Goal: Task Accomplishment & Management: Manage account settings

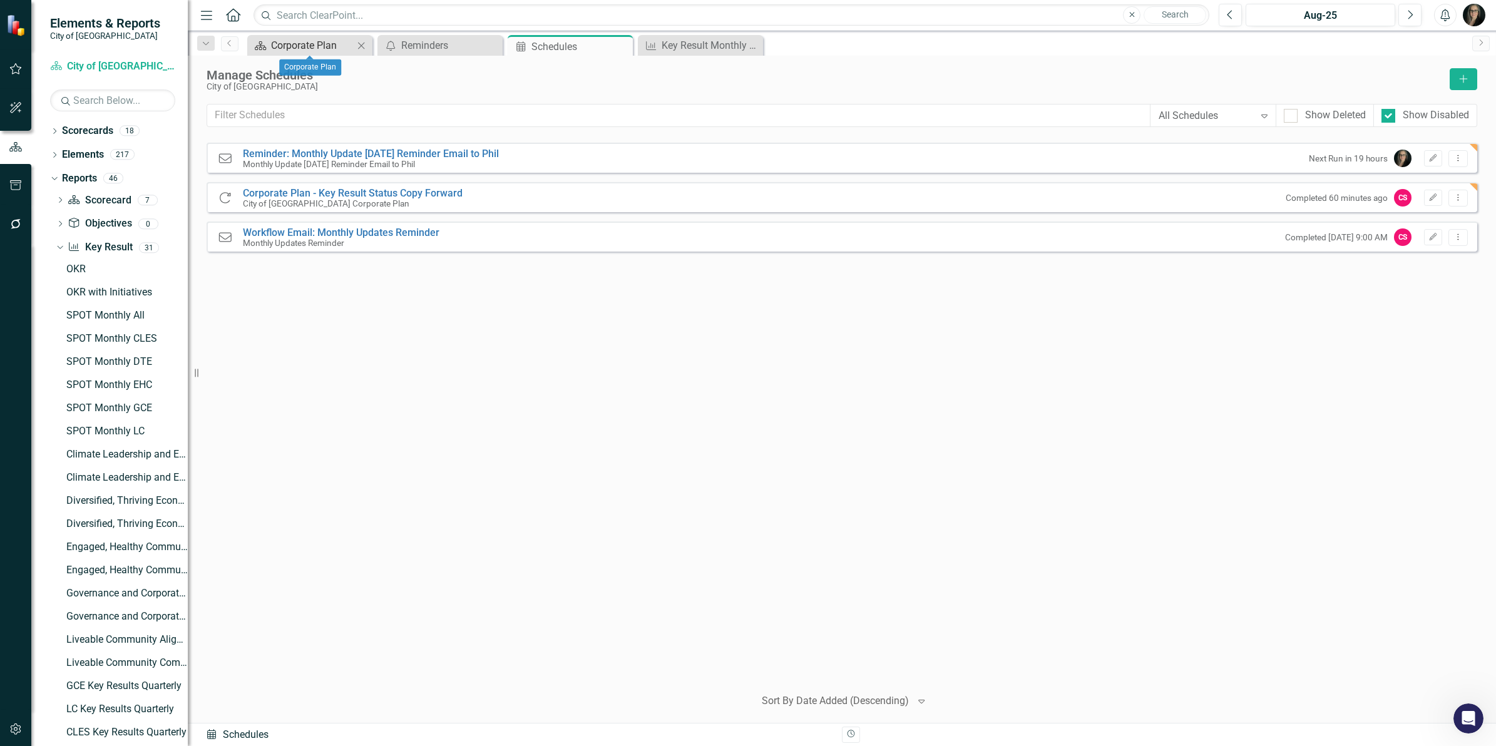
scroll to position [227, 0]
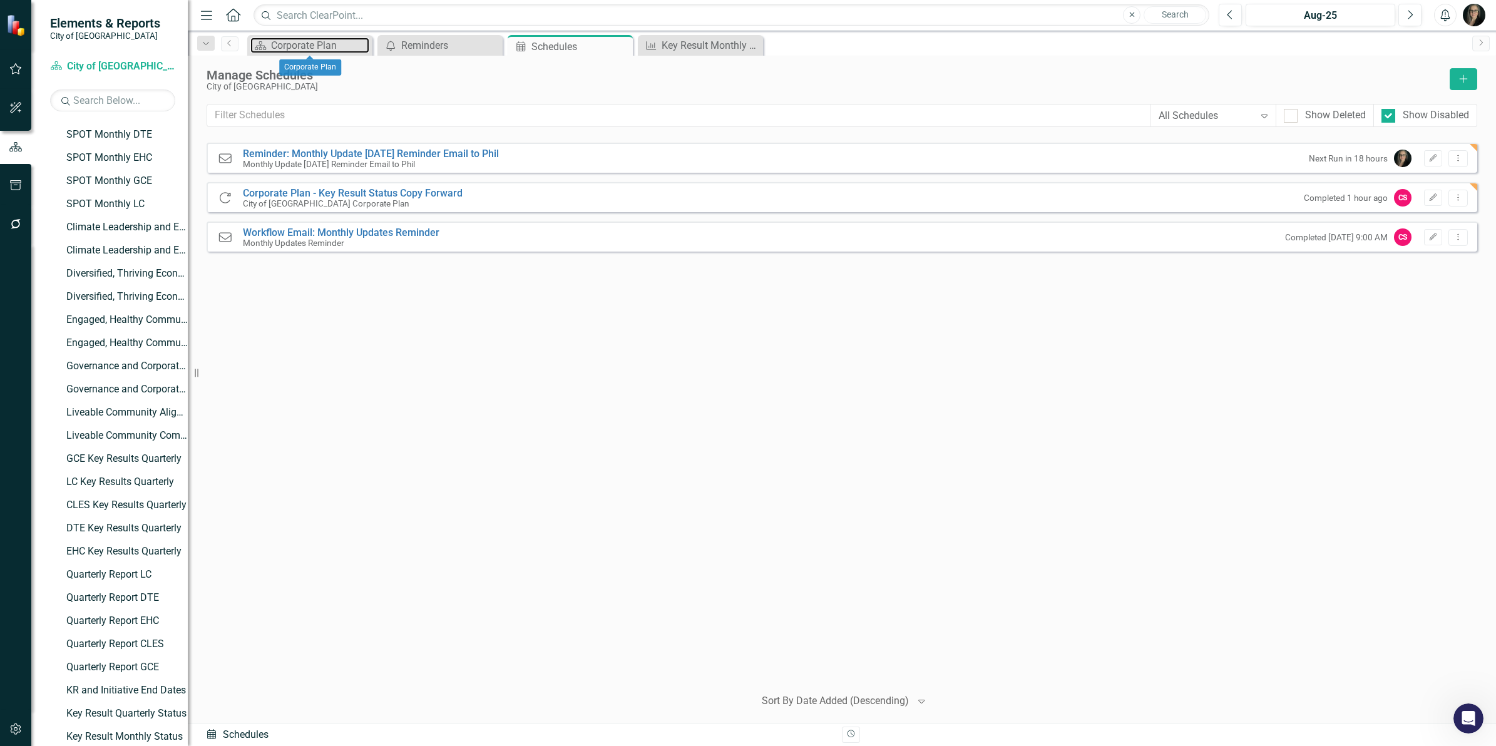
drag, startPoint x: 315, startPoint y: 44, endPoint x: 464, endPoint y: 86, distance: 154.6
click at [355, 80] on div "Menu Home Search Close Search Previous Aug-25 Next Alerts User Edit Profile Dis…" at bounding box center [842, 373] width 1308 height 746
click at [686, 41] on div "Key Result Monthly Status" at bounding box center [702, 46] width 83 height 16
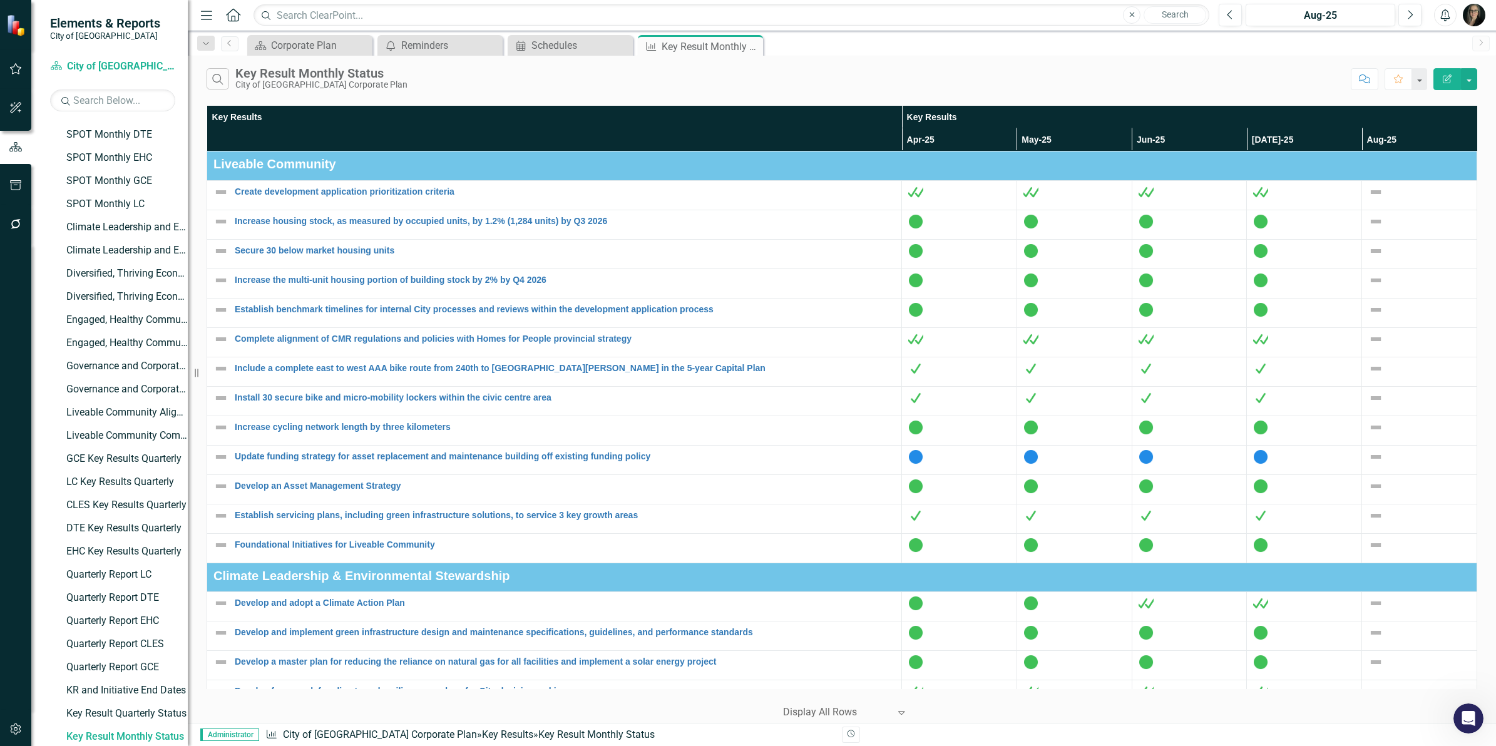
click at [439, 86] on div "Search Key Result Monthly Status City of [GEOGRAPHIC_DATA] Corporate Plan" at bounding box center [776, 78] width 1138 height 21
click at [294, 46] on div "Corporate Plan" at bounding box center [312, 46] width 83 height 16
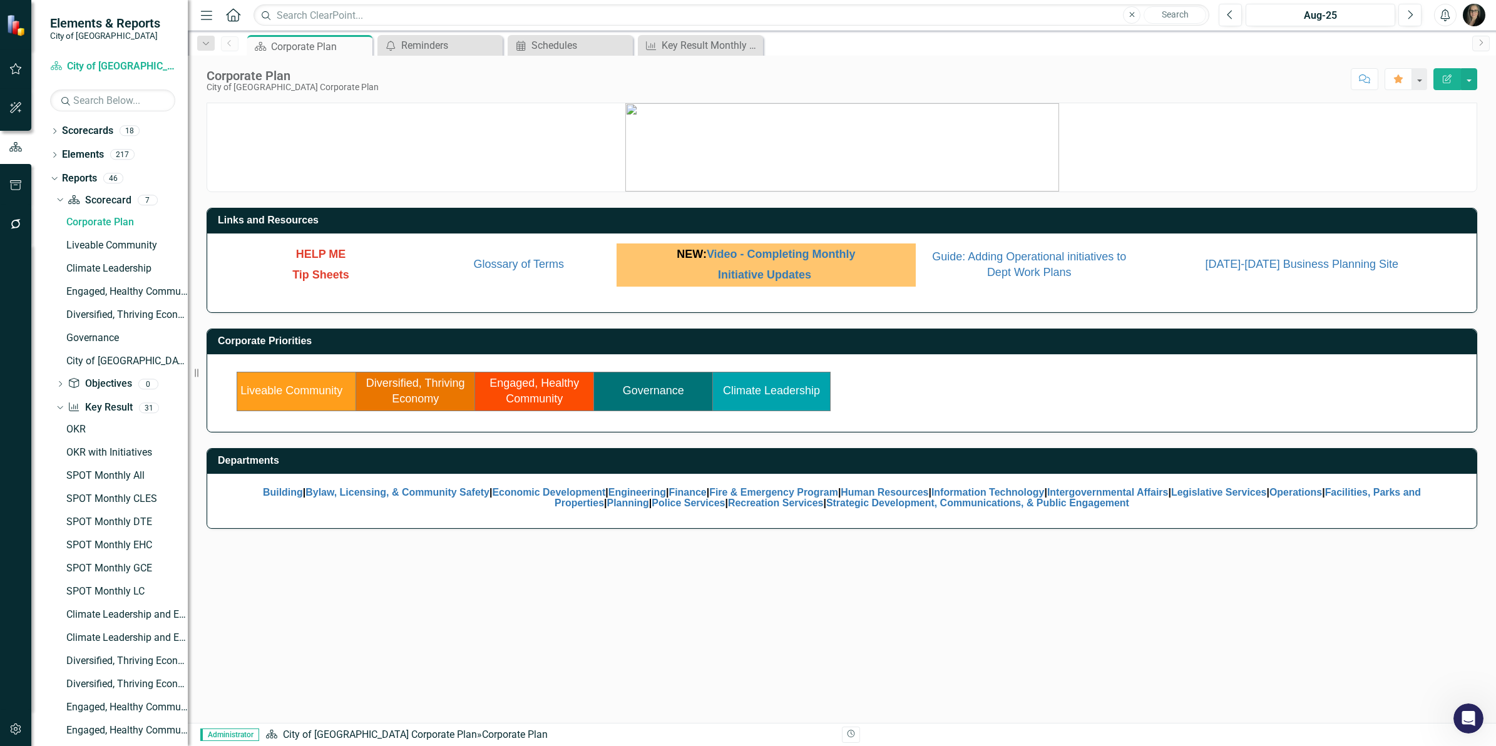
click at [321, 394] on link "Liveable Community" at bounding box center [291, 390] width 102 height 13
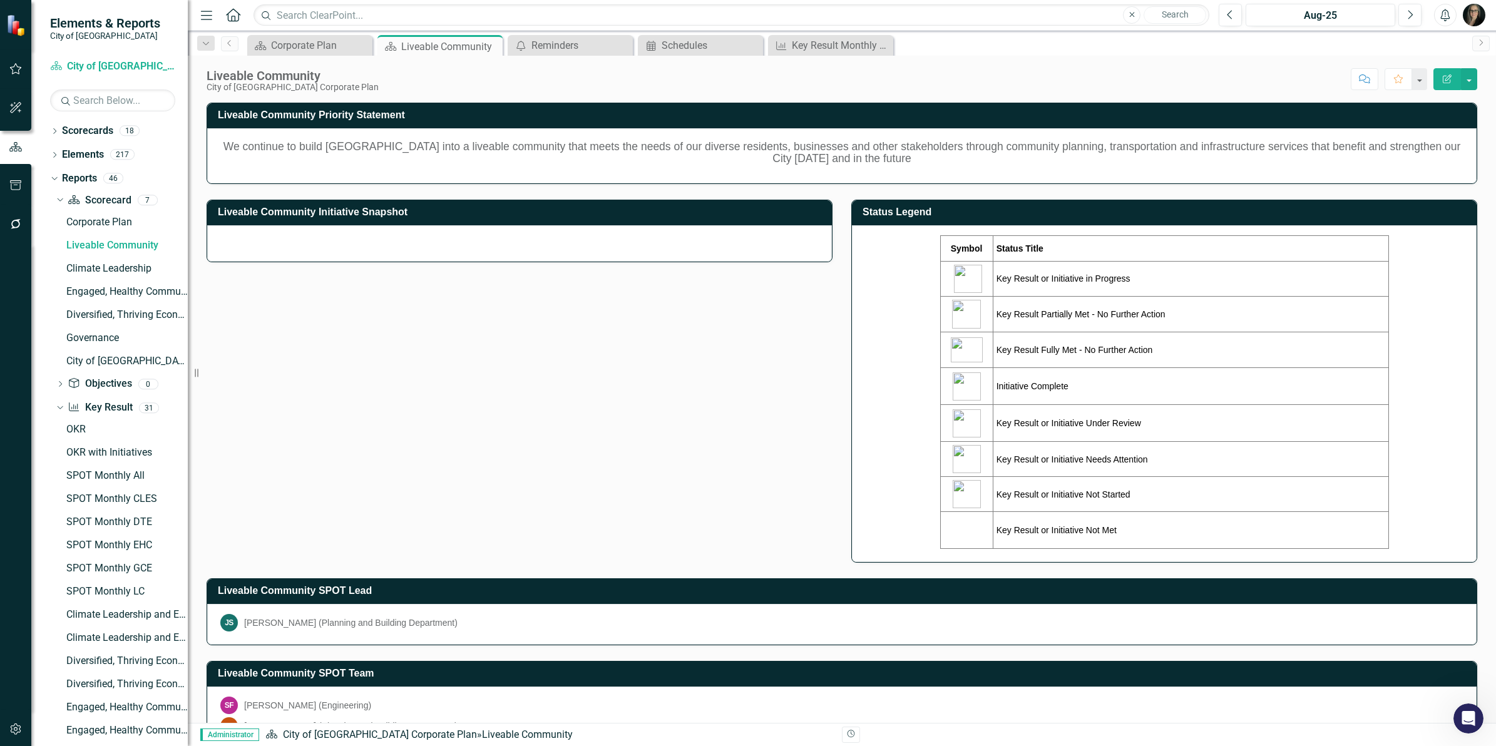
click at [1121, 215] on h3 "Status Legend" at bounding box center [1166, 212] width 608 height 11
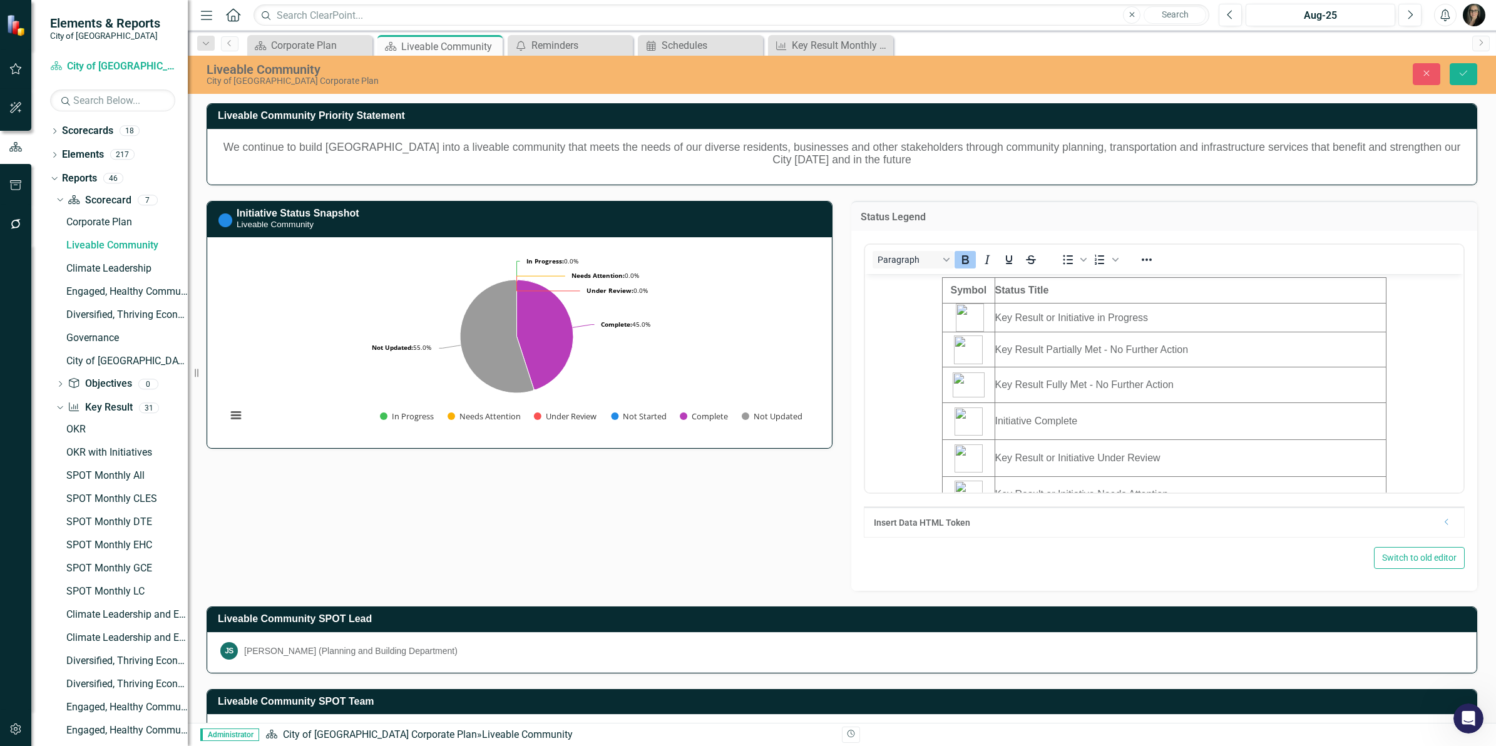
click at [1351, 371] on td "Key Result Fully Met - No Further Action" at bounding box center [1189, 385] width 391 height 36
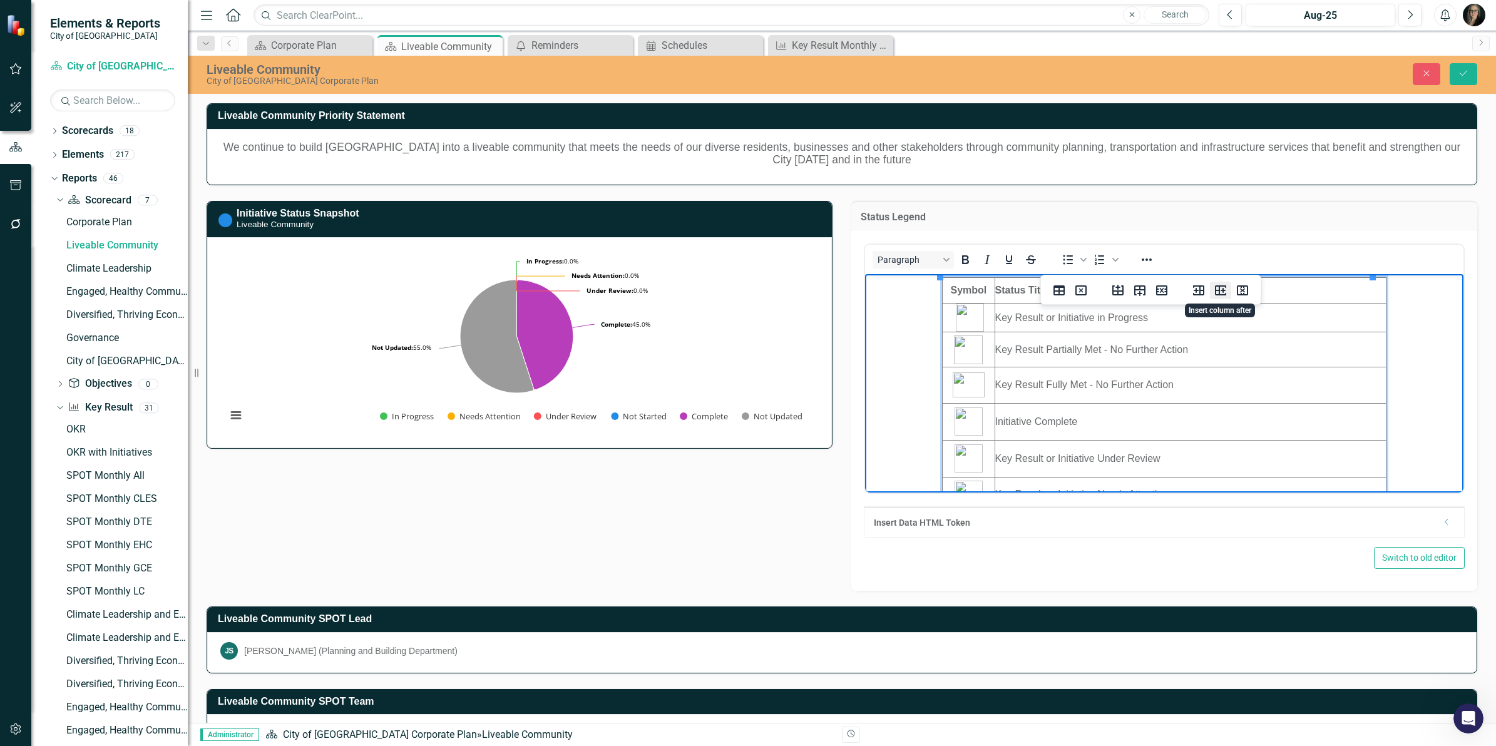
click at [1221, 295] on icon "Insert column after" at bounding box center [1220, 290] width 11 height 10
click at [1220, 294] on icon "Insert column after" at bounding box center [1220, 290] width 11 height 10
click at [973, 319] on img "Rich Text Area. Press ALT-0 for help." at bounding box center [970, 318] width 28 height 28
click at [1237, 317] on td "Rich Text Area. Press ALT-0 for help." at bounding box center [1239, 318] width 98 height 29
click at [960, 315] on td "Rich Text Area. Press ALT-0 for help." at bounding box center [968, 318] width 52 height 29
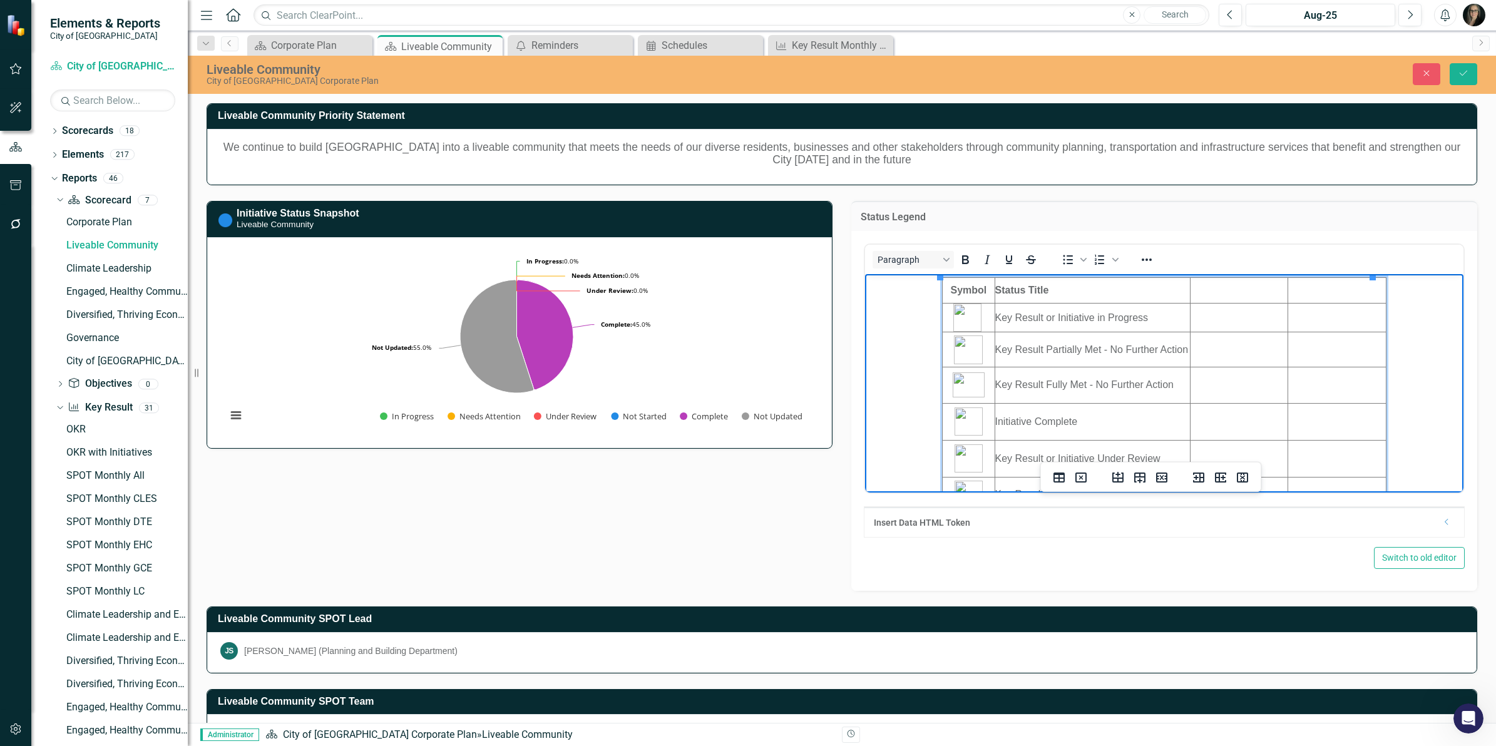
click at [966, 352] on img "Rich Text Area. Press ALT-0 for help." at bounding box center [968, 349] width 29 height 29
click at [1215, 316] on td "Rich Text Area. Press ALT-0 for help." at bounding box center [1239, 318] width 98 height 29
drag, startPoint x: 1026, startPoint y: 357, endPoint x: 993, endPoint y: 345, distance: 34.4
click at [993, 345] on html "Symbol Status Title Key Result or Initiative in Progress Key Result Partially M…" at bounding box center [1164, 431] width 598 height 314
click at [1289, 318] on td "Rich Text Area. Press ALT-0 for help." at bounding box center [1337, 318] width 98 height 29
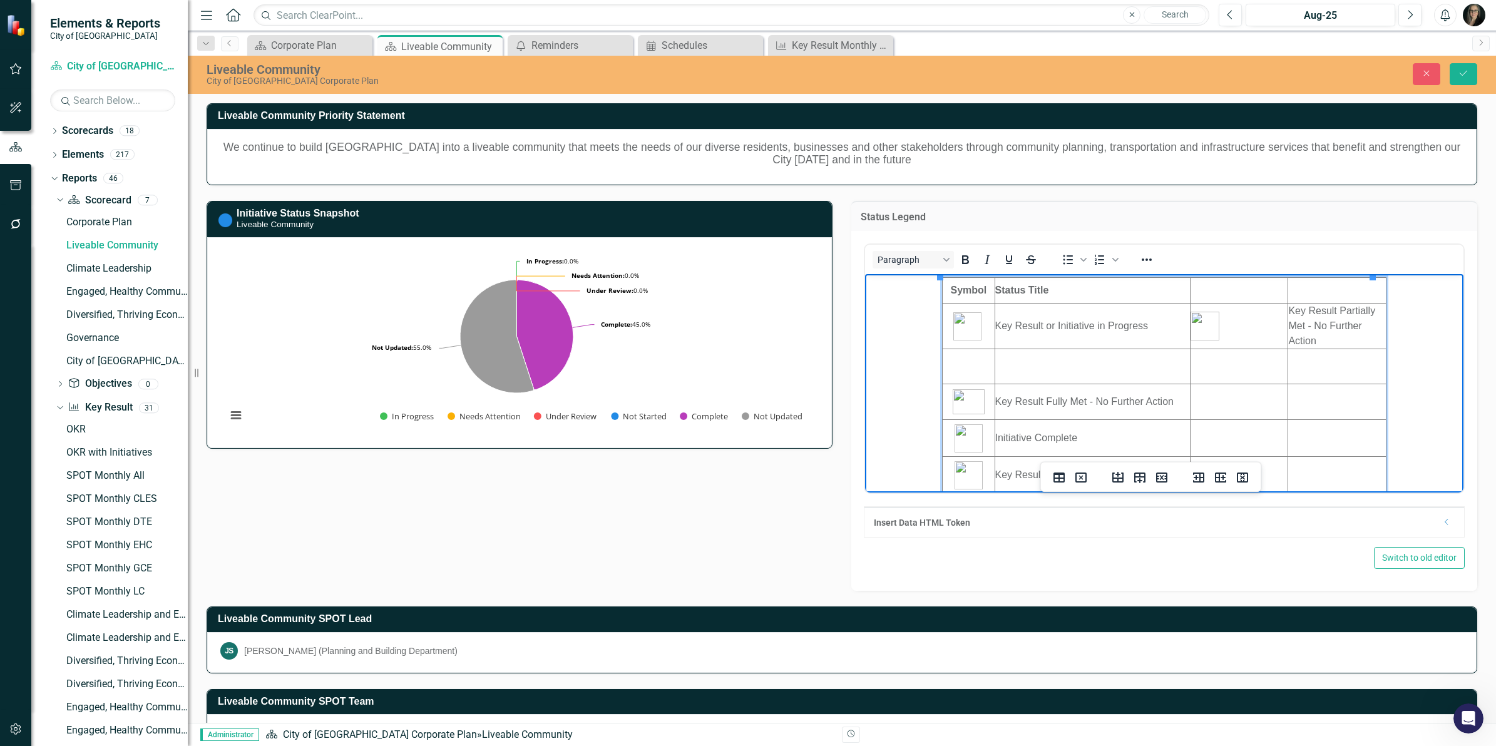
click at [1195, 292] on td "Rich Text Area. Press ALT-0 for help." at bounding box center [1239, 291] width 98 height 26
click at [1045, 288] on td "Status Title" at bounding box center [1092, 291] width 196 height 26
click at [973, 402] on img "Rich Text Area. Press ALT-0 for help." at bounding box center [968, 401] width 32 height 25
click at [1204, 367] on td "Rich Text Area. Press ALT-0 for help." at bounding box center [1239, 366] width 98 height 35
drag, startPoint x: 1169, startPoint y: 402, endPoint x: 994, endPoint y: 399, distance: 175.3
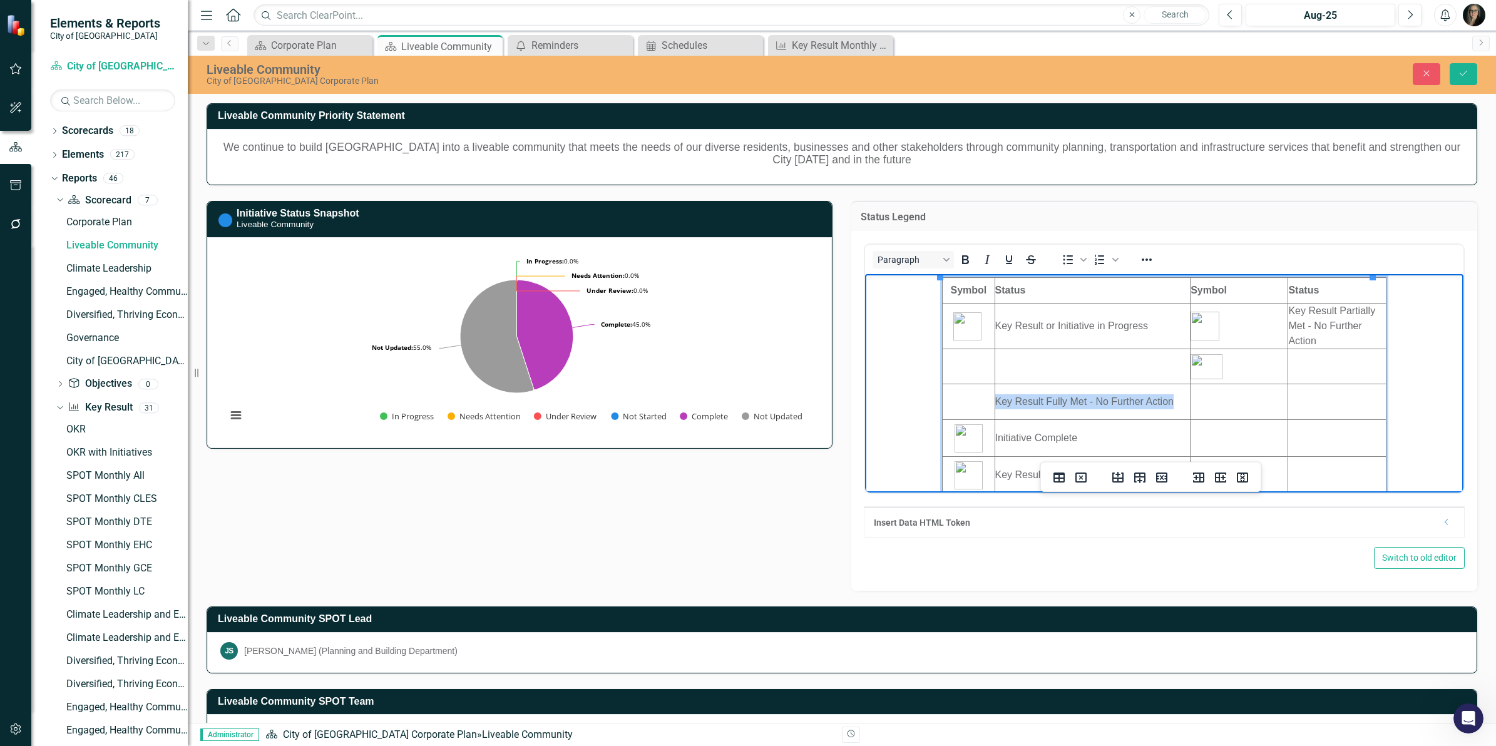
click at [994, 399] on td "Key Result Fully Met - No Further Action" at bounding box center [1092, 402] width 196 height 36
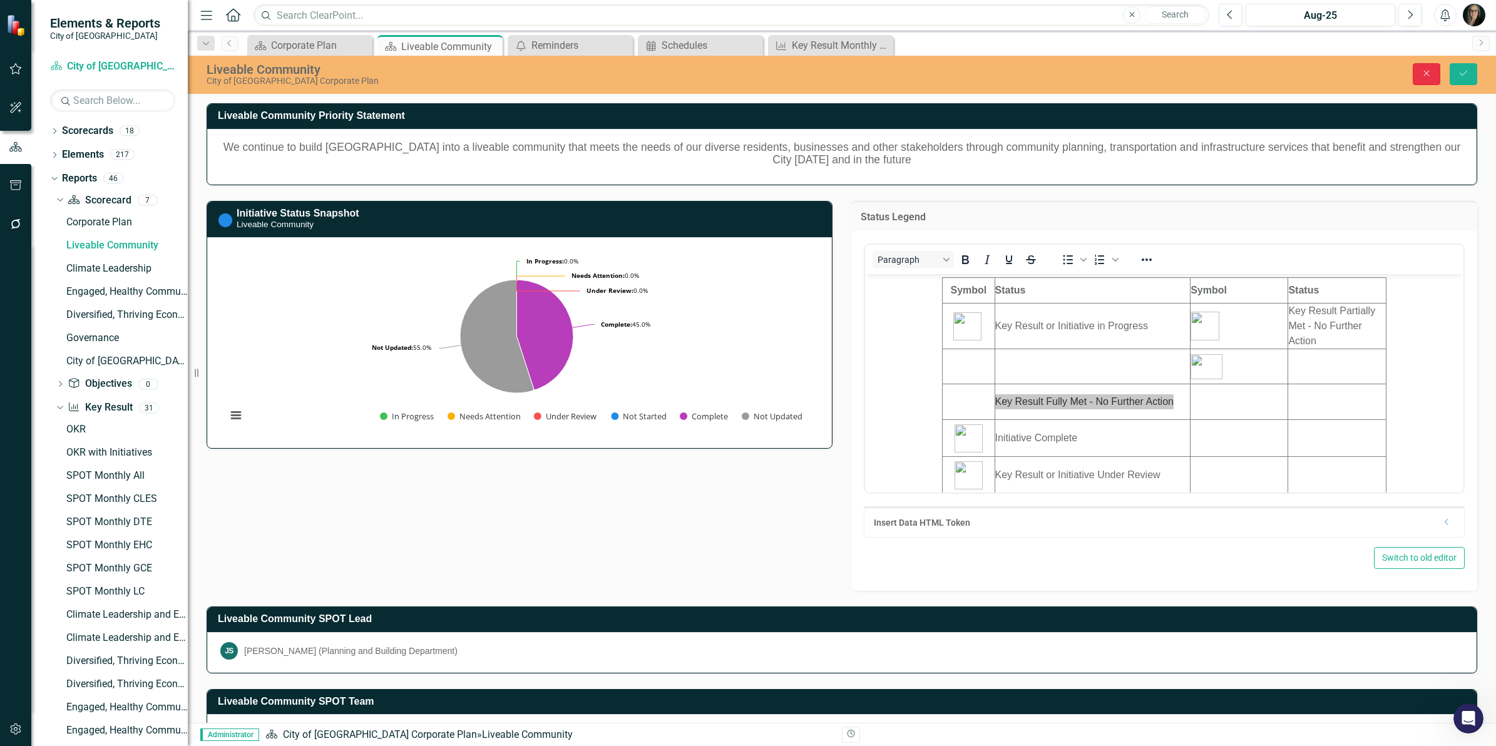
click at [1427, 71] on icon "Close" at bounding box center [1426, 73] width 11 height 9
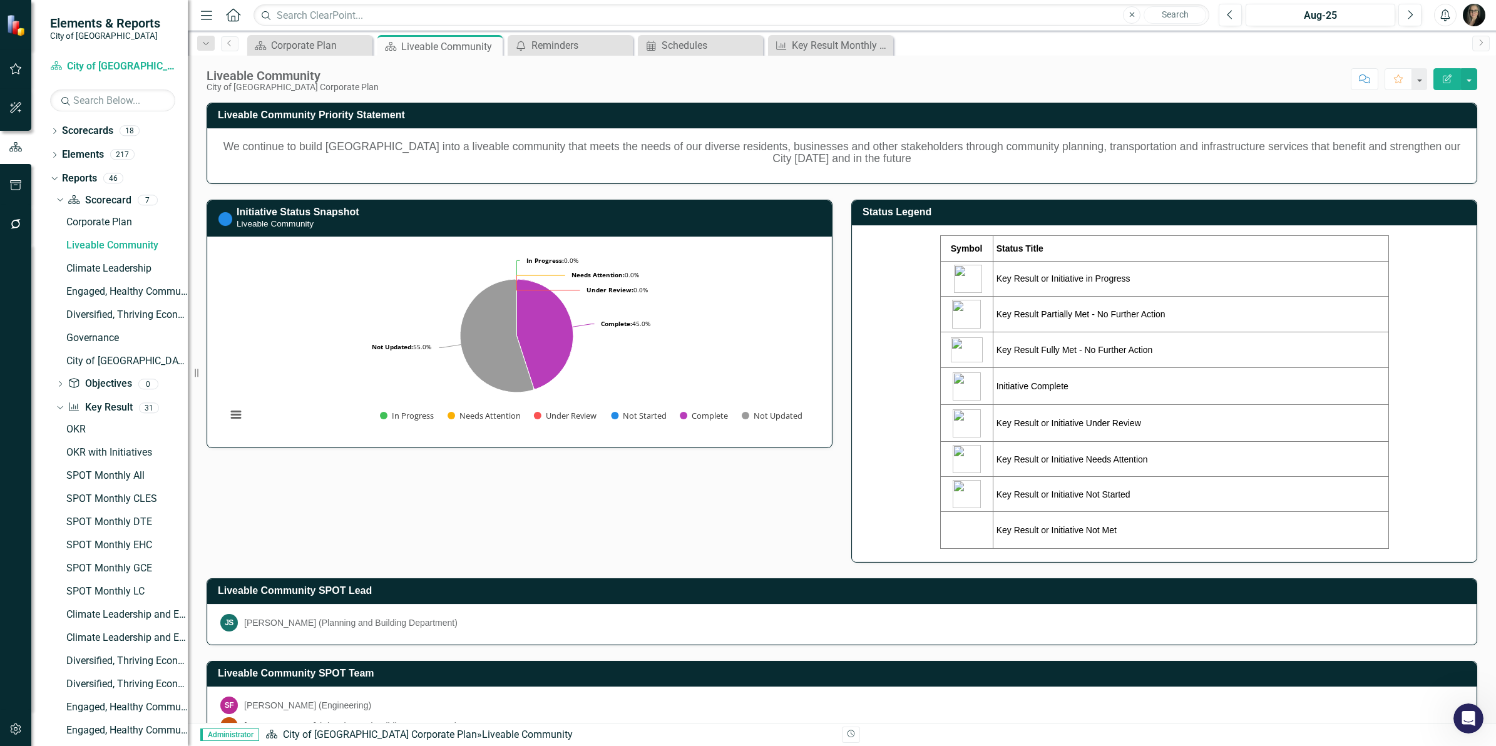
drag, startPoint x: 634, startPoint y: 145, endPoint x: 752, endPoint y: 76, distance: 136.0
click at [636, 145] on h5 "We continue to build [GEOGRAPHIC_DATA] into a liveable community that meets the…" at bounding box center [841, 153] width 1243 height 24
click at [834, 45] on div "Key Result Monthly Status" at bounding box center [833, 46] width 83 height 16
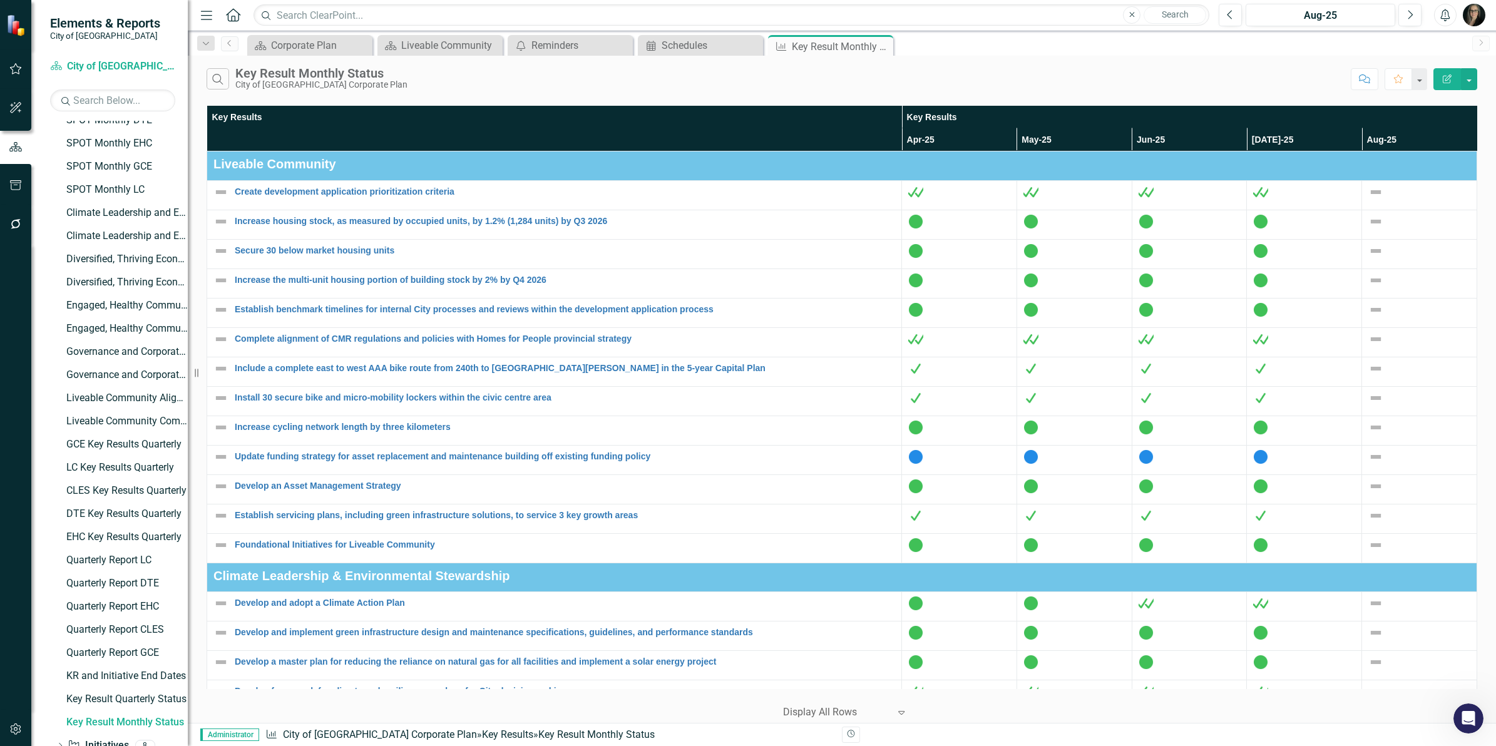
scroll to position [227, 0]
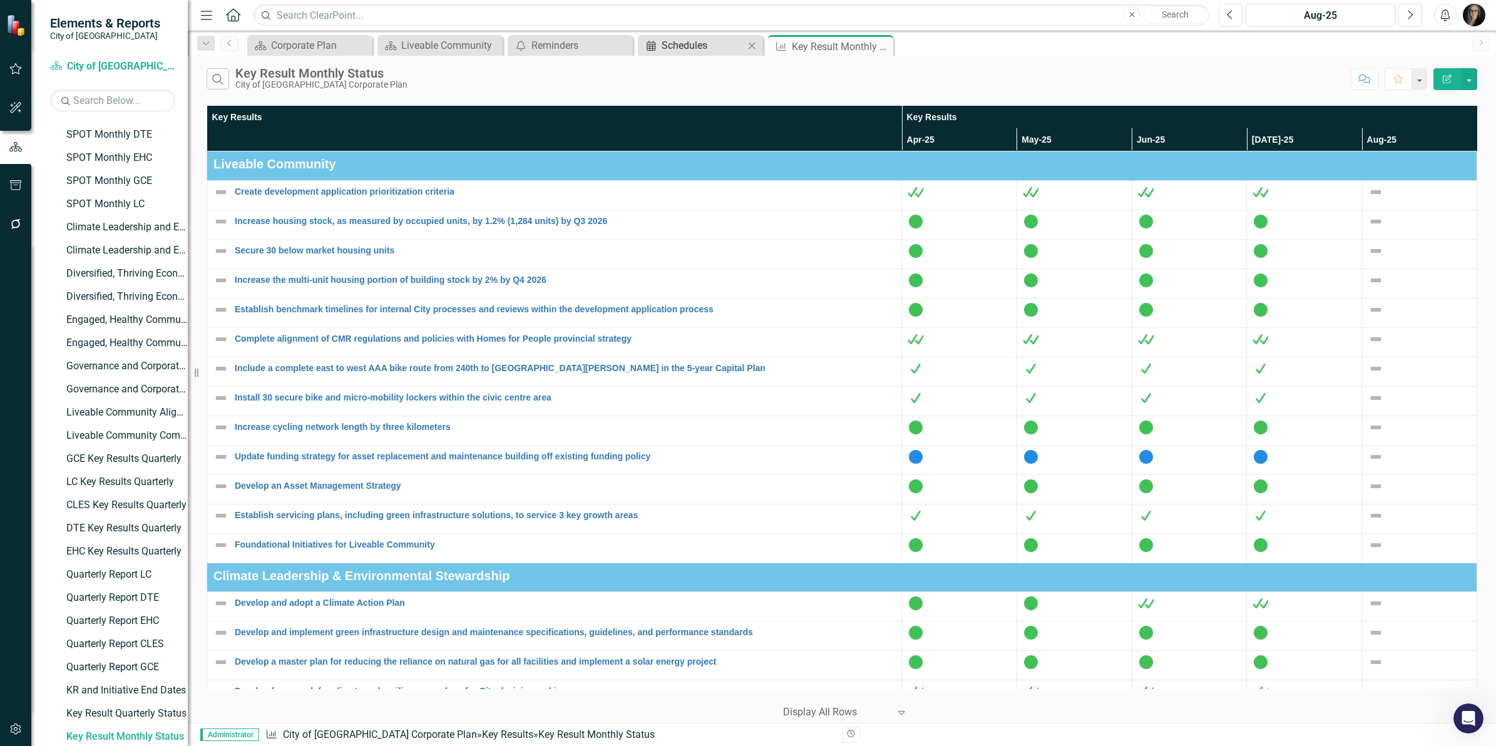
click at [681, 46] on div "Schedules" at bounding box center [702, 46] width 83 height 16
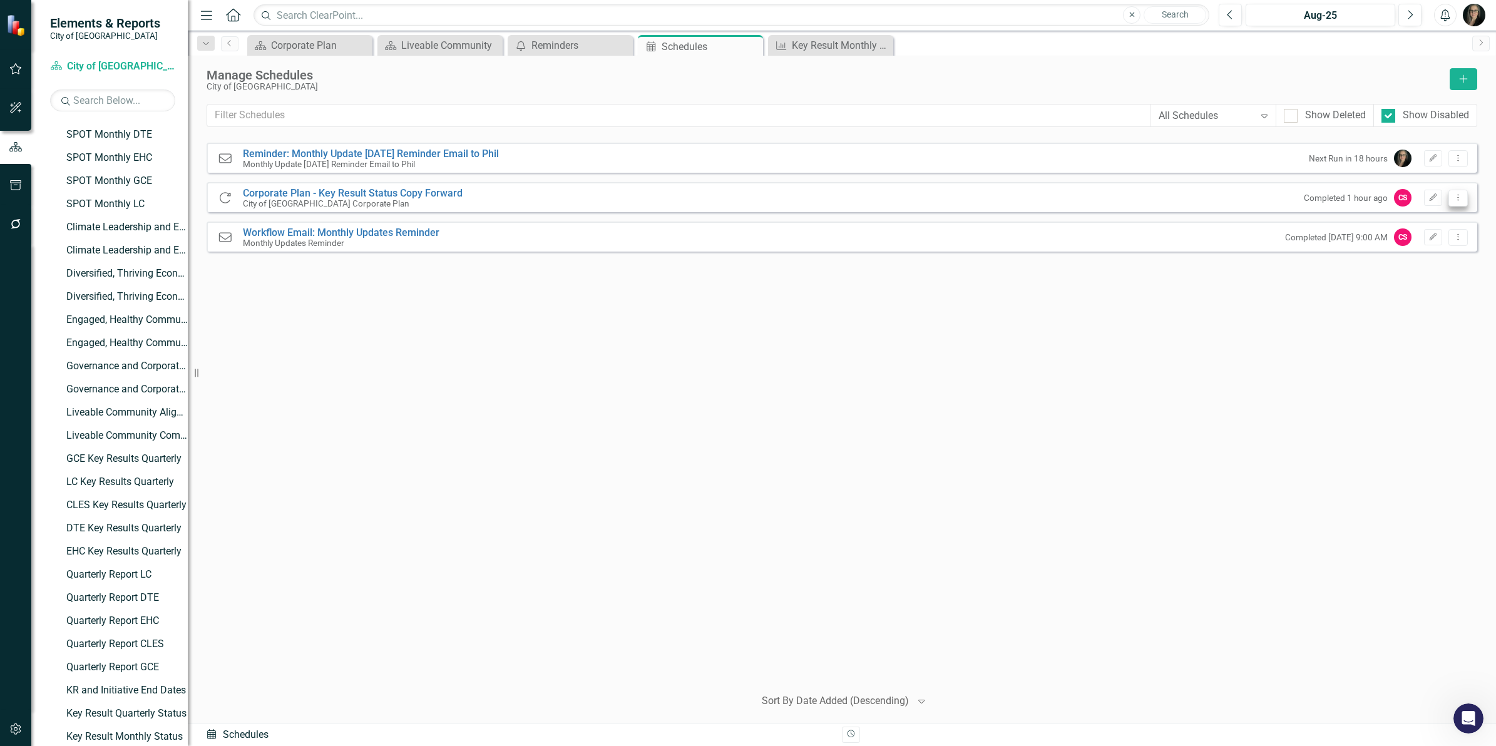
click at [1455, 198] on icon "Dropdown Menu" at bounding box center [1457, 197] width 11 height 8
click at [1426, 215] on link "Edit Edit Schedule" at bounding box center [1409, 218] width 115 height 23
select select "pm"
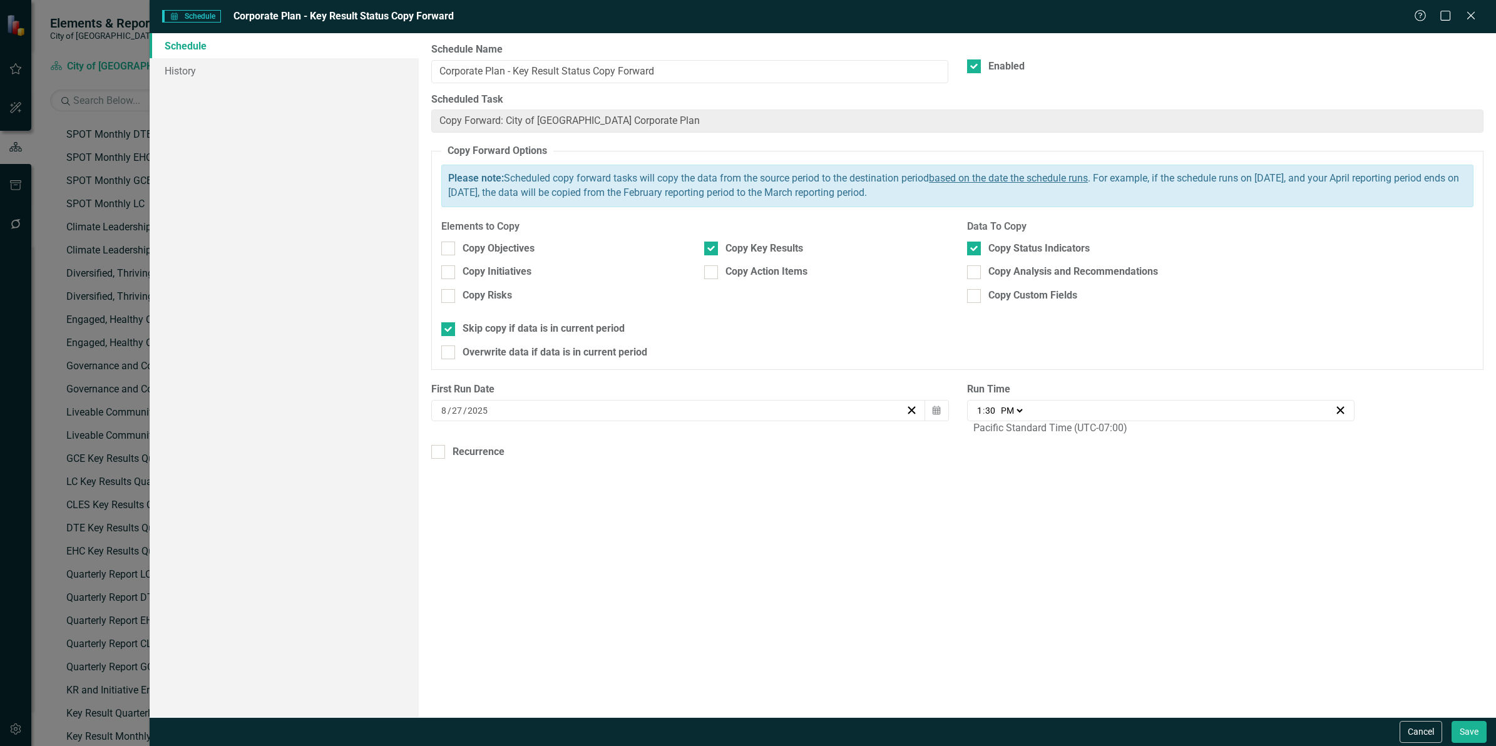
click at [975, 417] on div "13:30 1 : 30 AM PM" at bounding box center [1154, 410] width 359 height 13
type input "15:30"
type input "3"
type input "15:00"
type input "0"
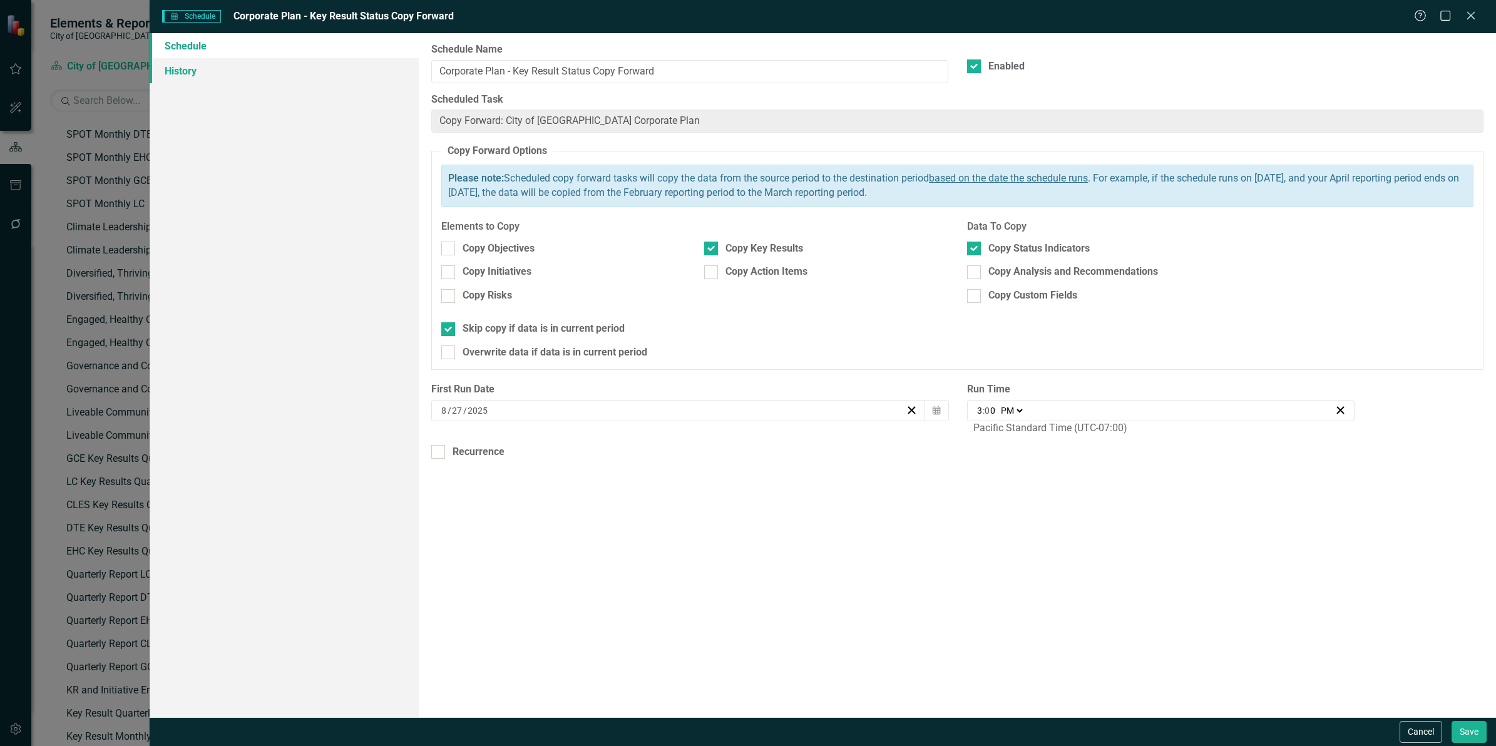
click at [186, 66] on link "History" at bounding box center [284, 70] width 269 height 25
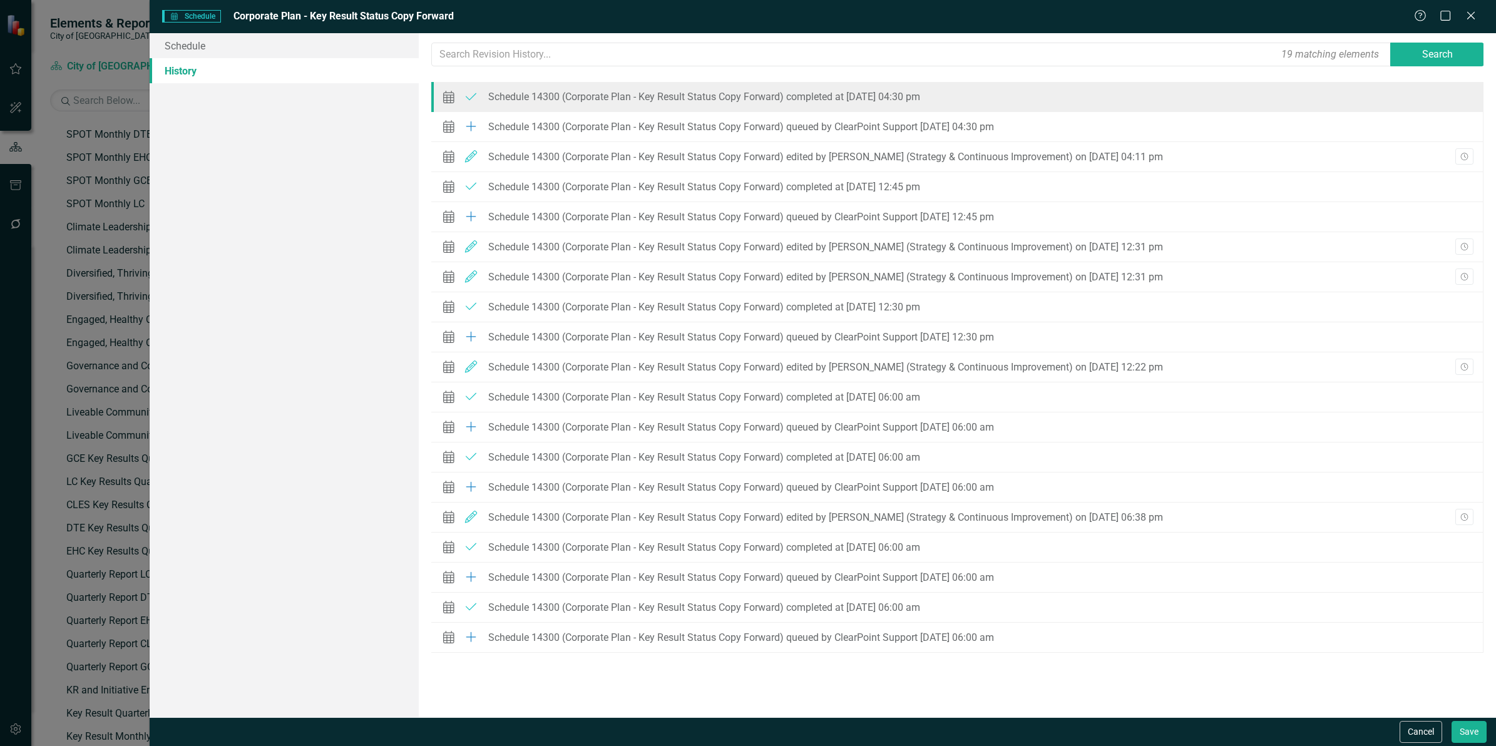
click at [667, 96] on div "Schedule 14300 (Corporate Plan - Key Result Status Copy Forward) completed at […" at bounding box center [704, 96] width 432 height 11
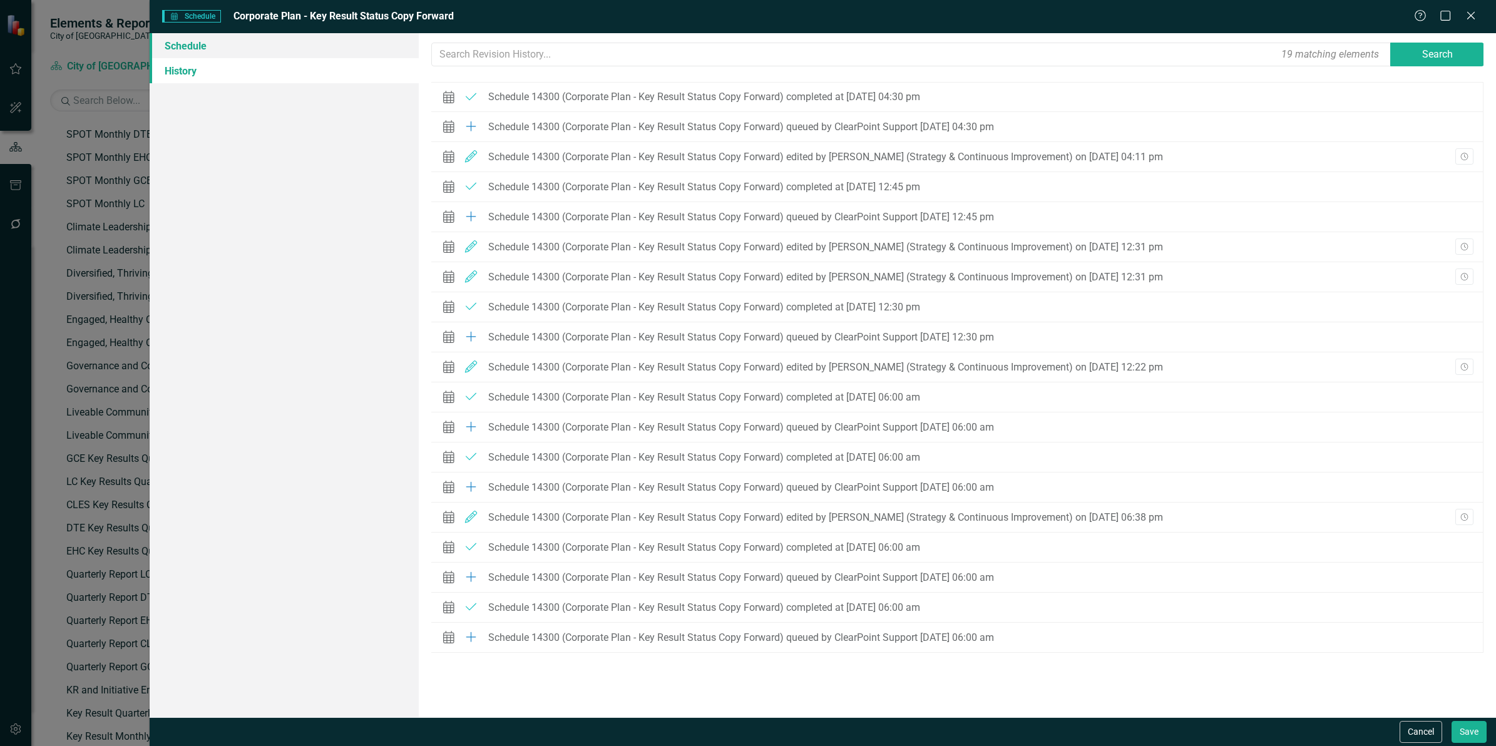
click at [208, 48] on link "Schedule" at bounding box center [284, 45] width 269 height 25
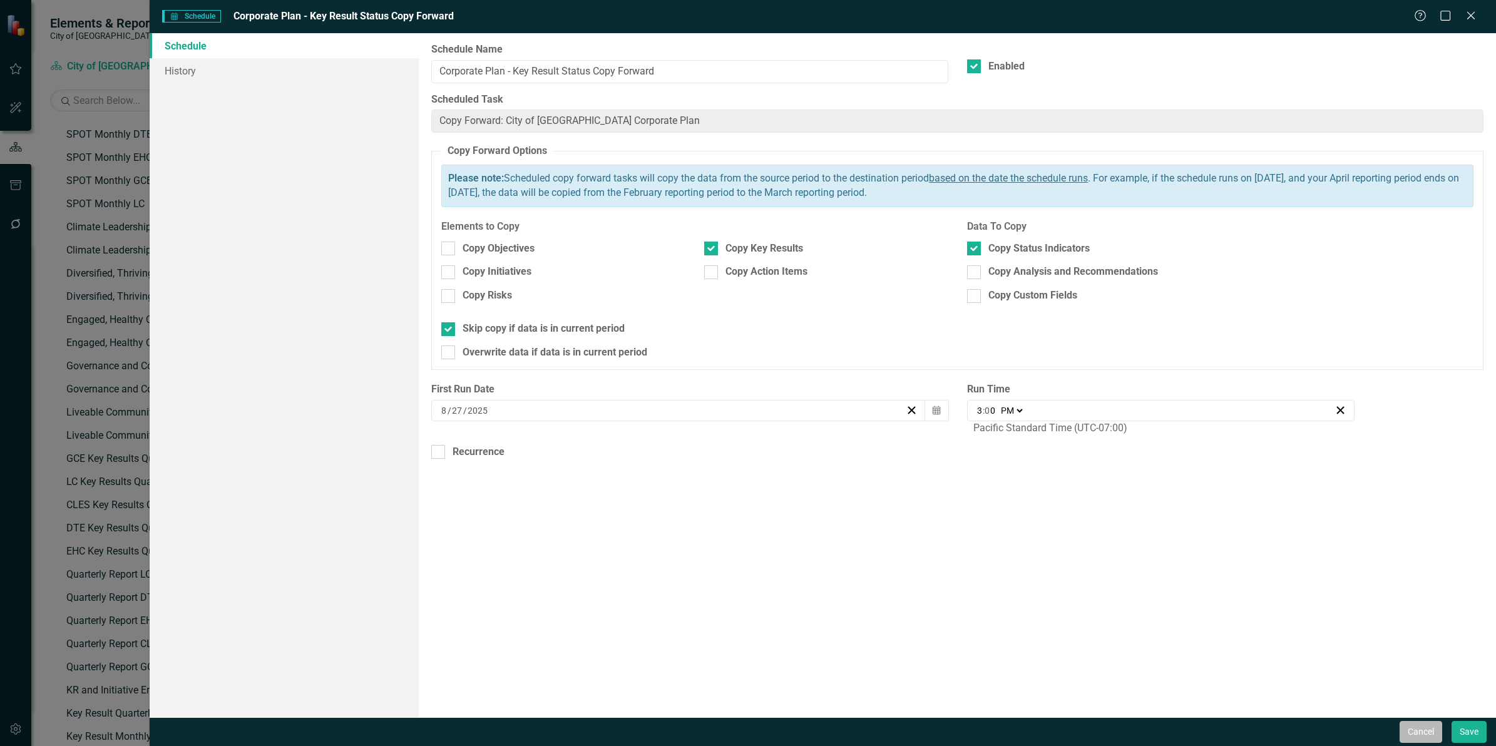
click at [1428, 732] on button "Cancel" at bounding box center [1420, 732] width 43 height 22
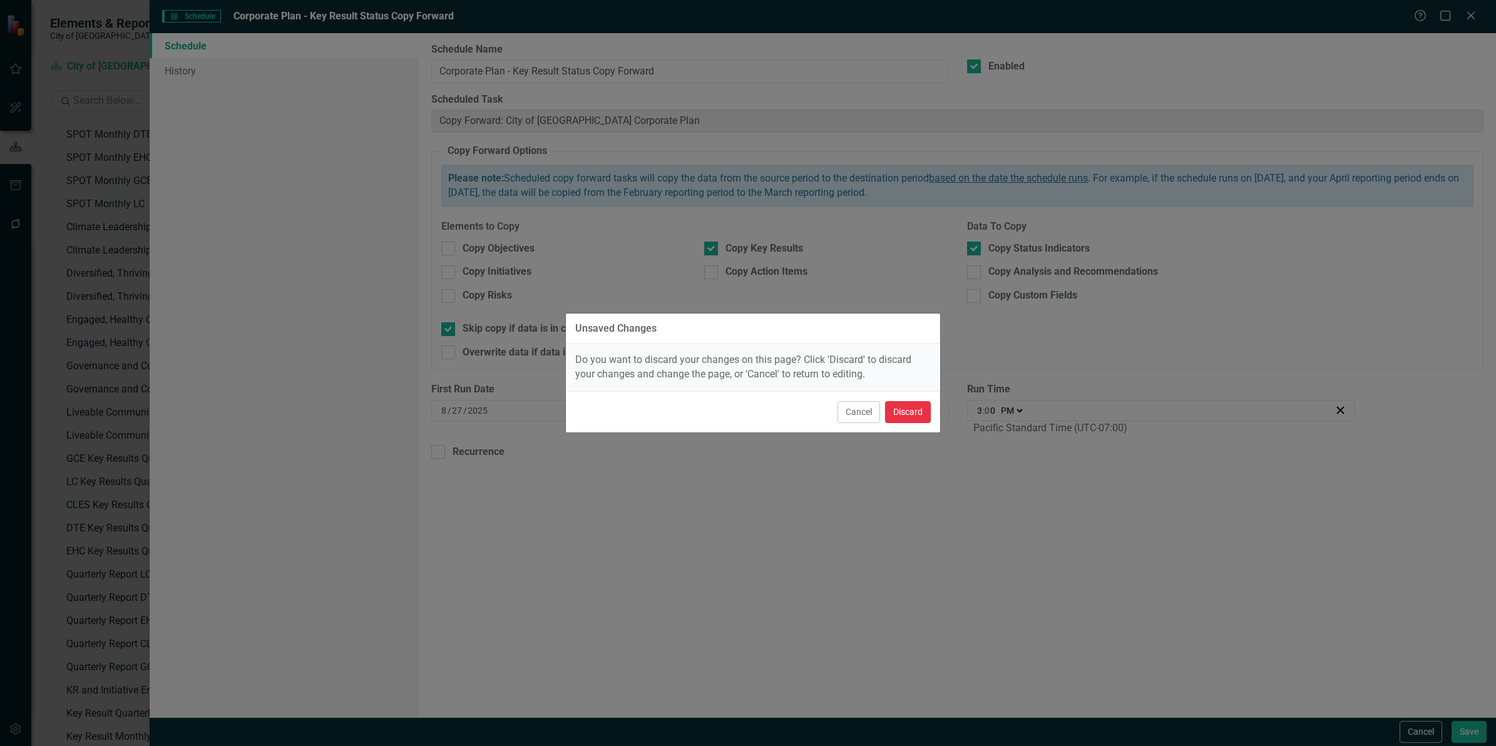
drag, startPoint x: 919, startPoint y: 421, endPoint x: 880, endPoint y: 454, distance: 50.2
click at [884, 451] on div "Unsaved Changes Do you want to discard your changes on this page? Click 'Discar…" at bounding box center [752, 373] width 375 height 746
drag, startPoint x: 869, startPoint y: 463, endPoint x: 835, endPoint y: 457, distance: 33.8
click at [868, 463] on div "Unsaved Changes Do you want to discard your changes on this page? Click 'Discar…" at bounding box center [752, 373] width 375 height 746
click at [896, 416] on button "Discard" at bounding box center [908, 412] width 46 height 22
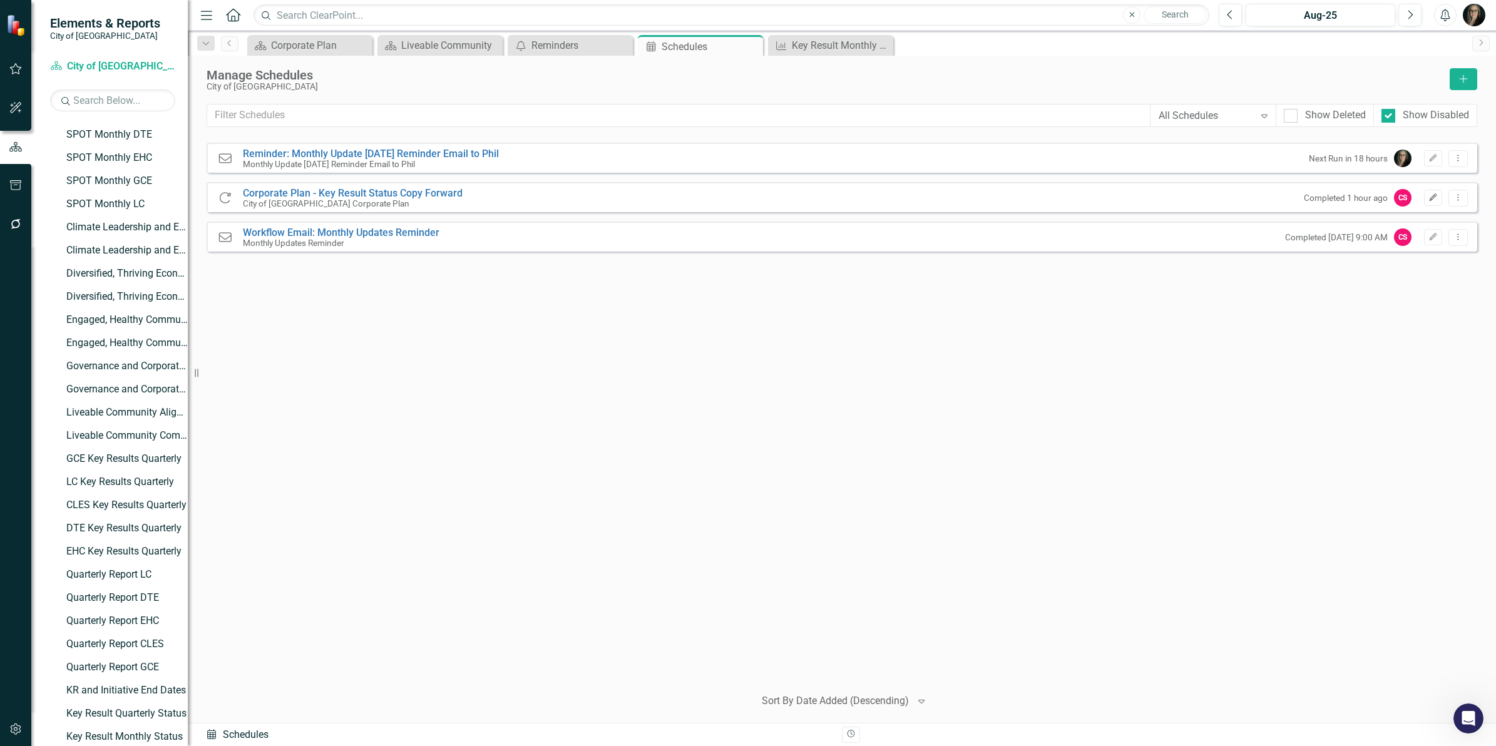
click at [1434, 202] on button "Edit" at bounding box center [1433, 198] width 18 height 16
select select "pm"
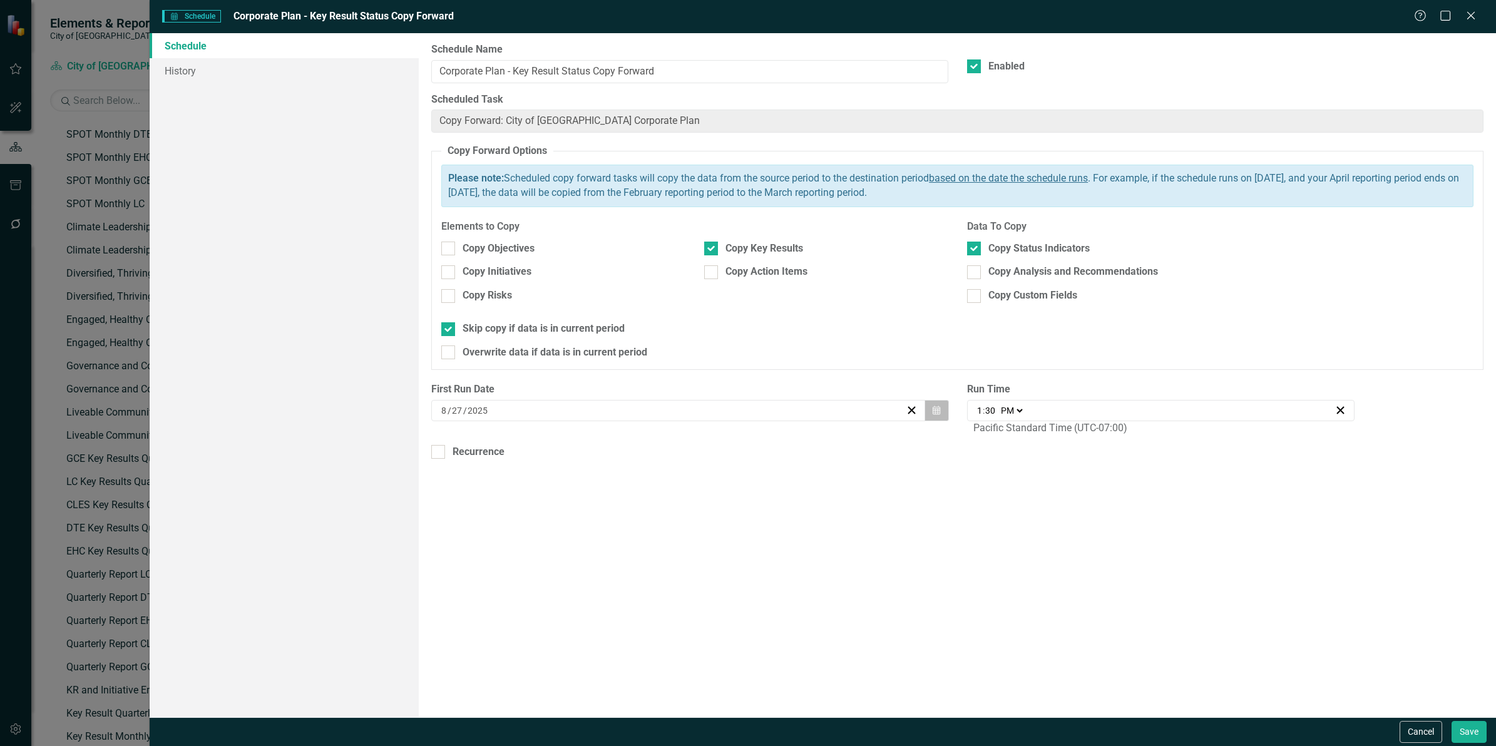
click at [942, 407] on button "Calendar" at bounding box center [936, 410] width 24 height 21
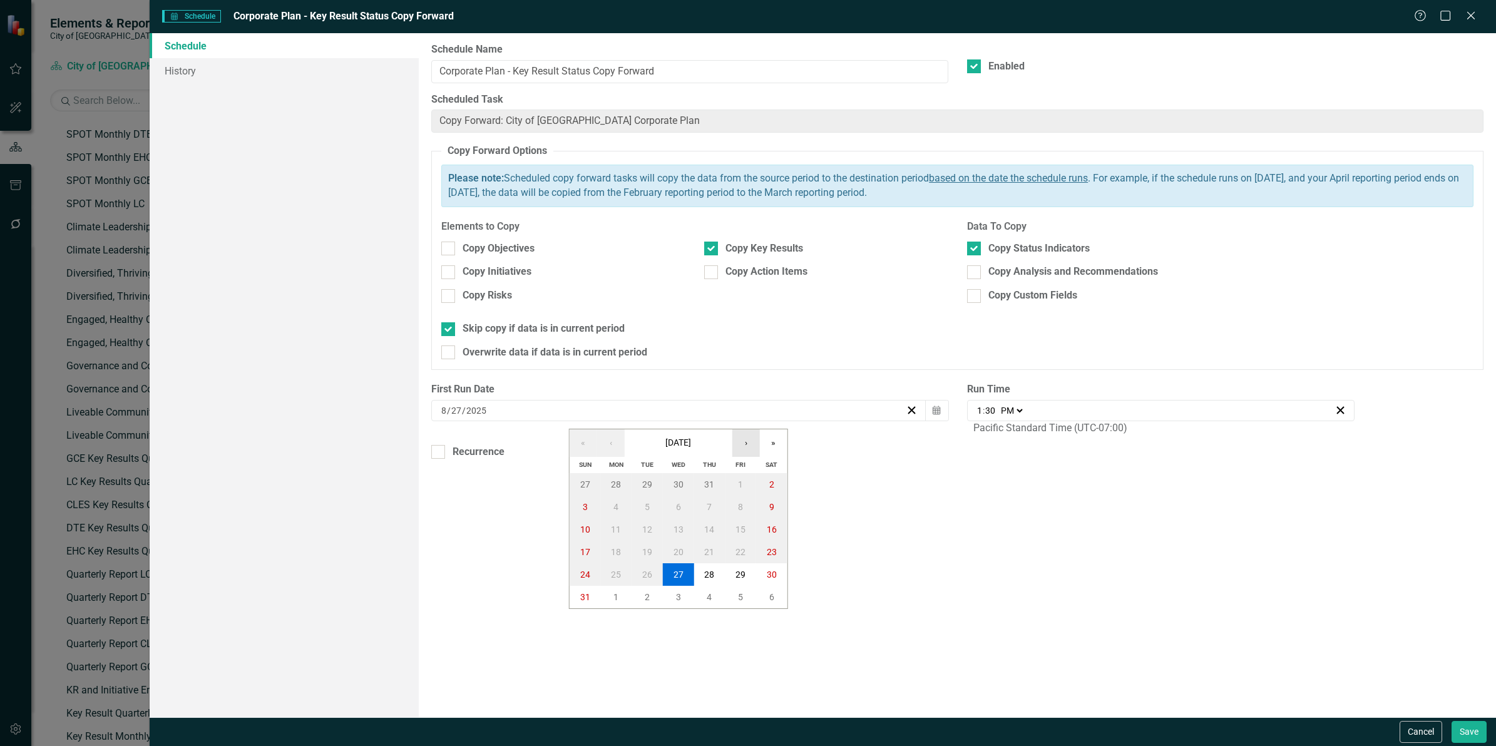
click at [748, 441] on button "›" at bounding box center [746, 443] width 28 height 28
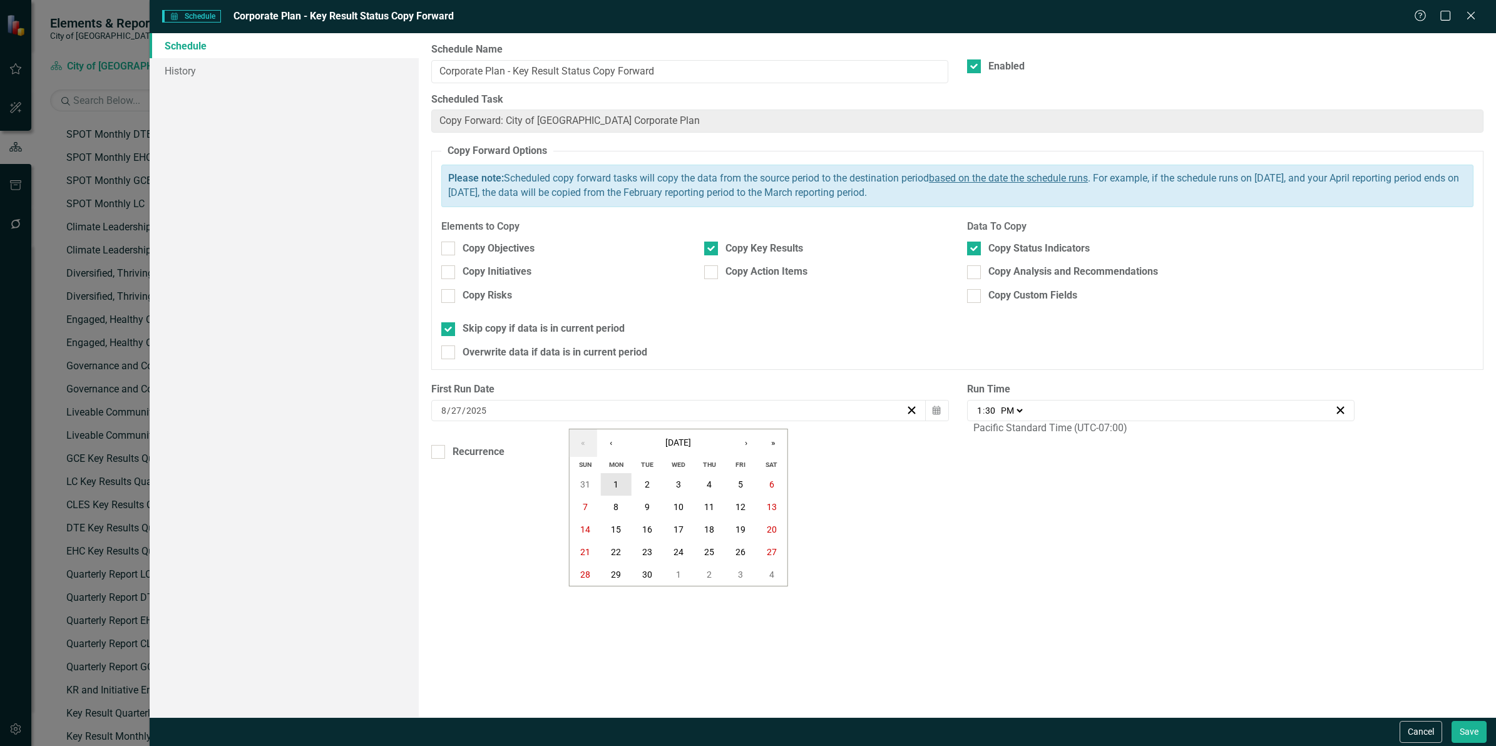
click at [614, 484] on abbr "1" at bounding box center [615, 484] width 5 height 10
click at [1077, 405] on div "13:30 1 : 30 AM PM" at bounding box center [1154, 410] width 359 height 13
type input "21:30"
type input "9"
type input "21:00"
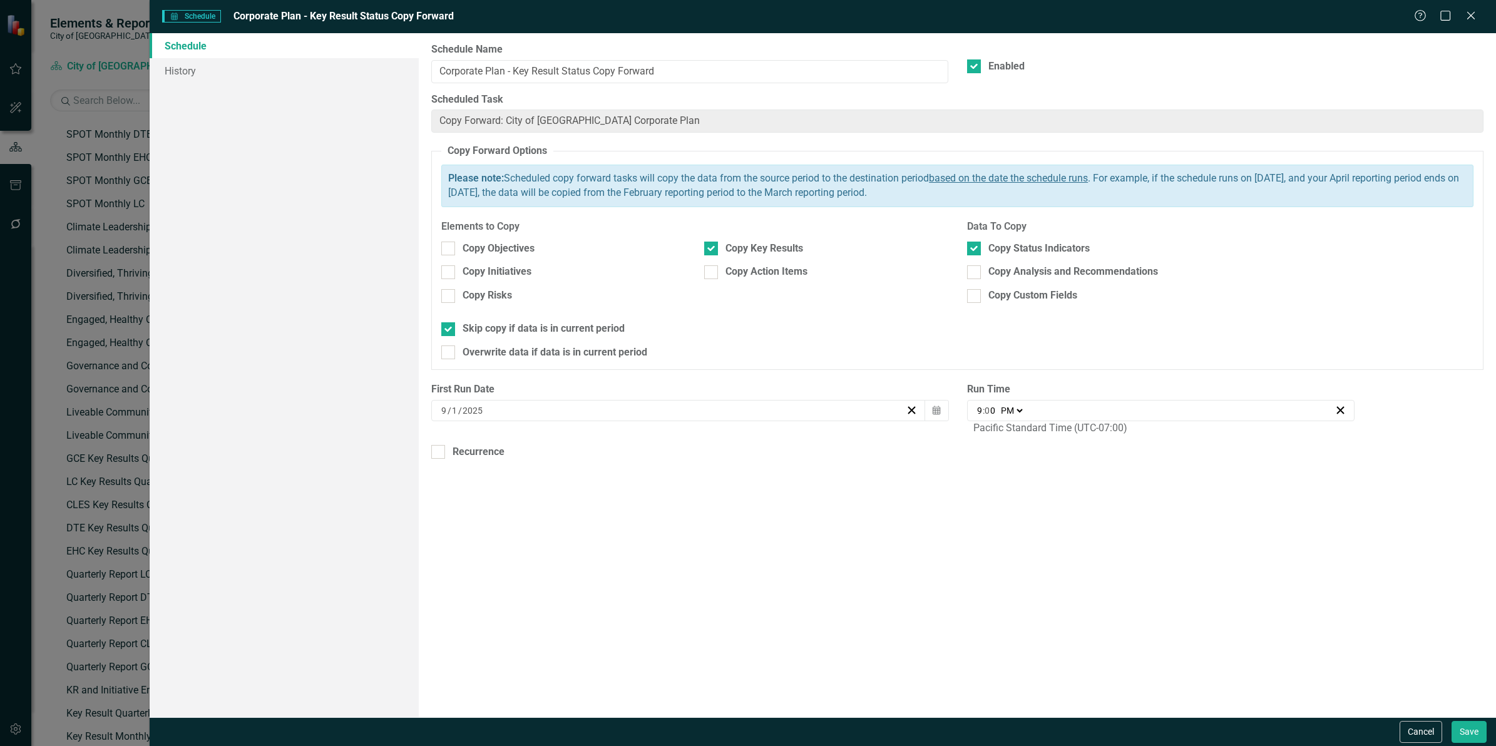
type input "0"
click at [1012, 413] on select "AM PM" at bounding box center [1011, 410] width 27 height 13
select select "am"
click at [998, 405] on select "AM PM" at bounding box center [1011, 410] width 27 height 13
type input "09:00"
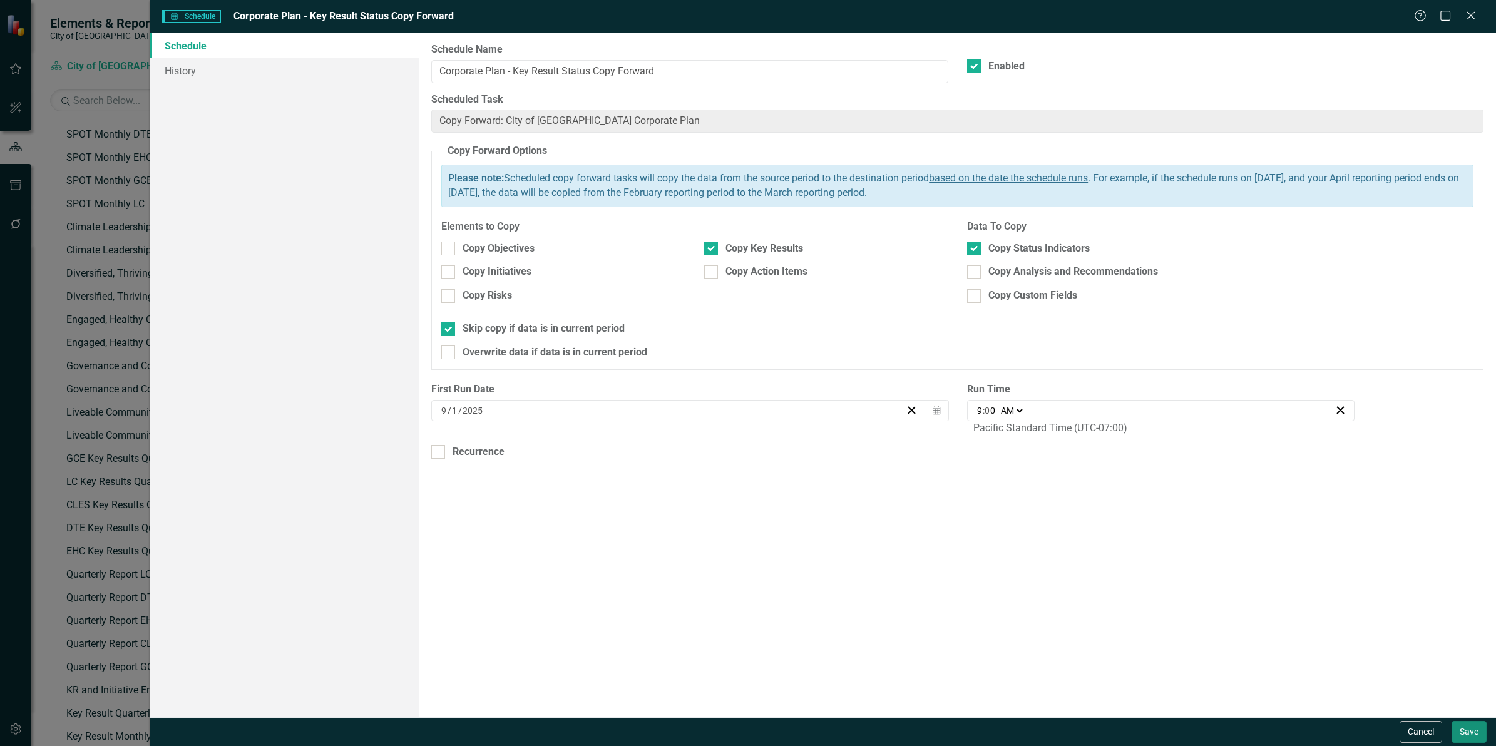
click at [1467, 731] on button "Save" at bounding box center [1468, 732] width 35 height 22
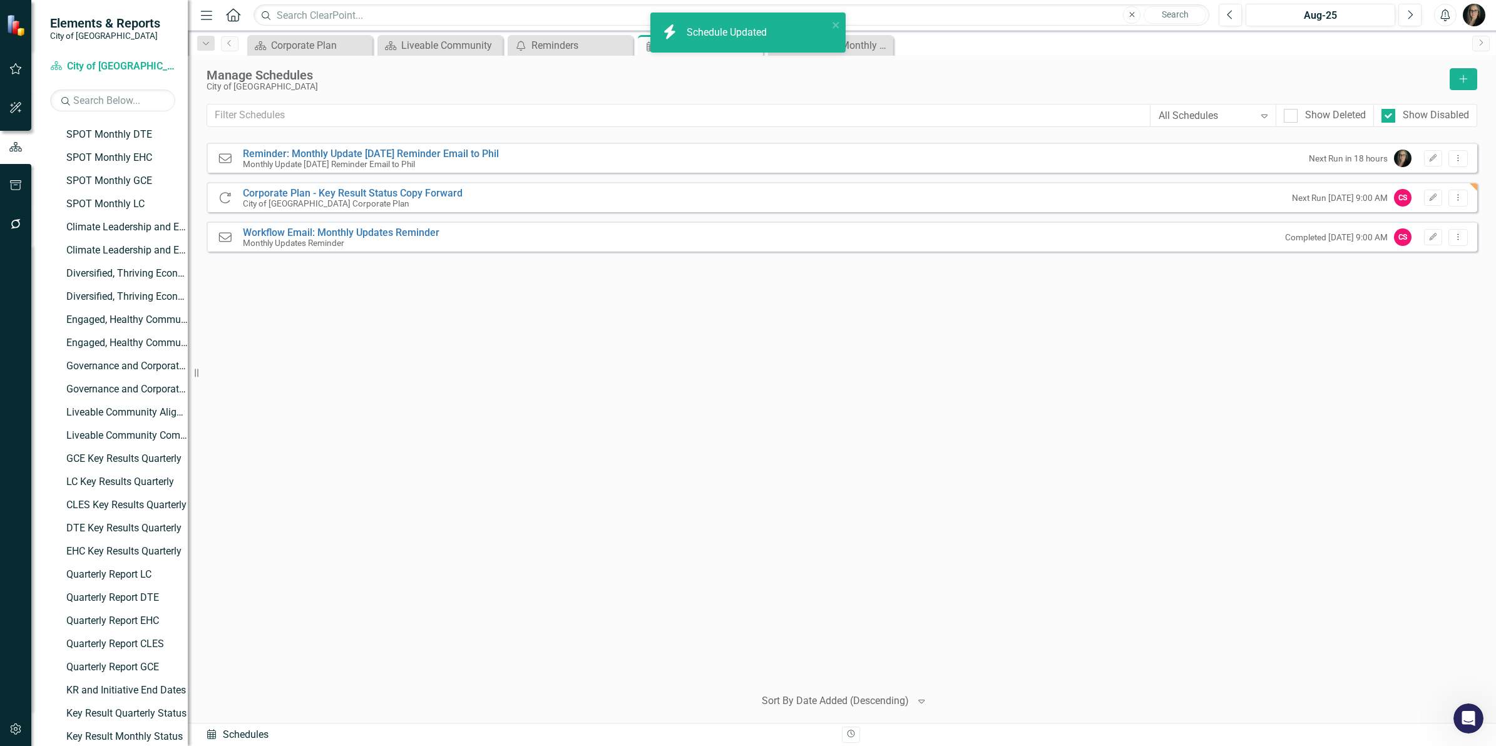
click at [725, 333] on div "Reminder Reminder: Monthly Update [DATE] Reminder Email to Phil Monthly Update …" at bounding box center [842, 409] width 1270 height 533
drag, startPoint x: 984, startPoint y: 310, endPoint x: 887, endPoint y: 180, distance: 162.5
click at [984, 310] on div "Reminder Reminder: Monthly Update [DATE] Reminder Email to Phil Monthly Update …" at bounding box center [842, 409] width 1270 height 533
click at [821, 36] on div "Key Result Key Result Monthly Status Close" at bounding box center [830, 45] width 125 height 21
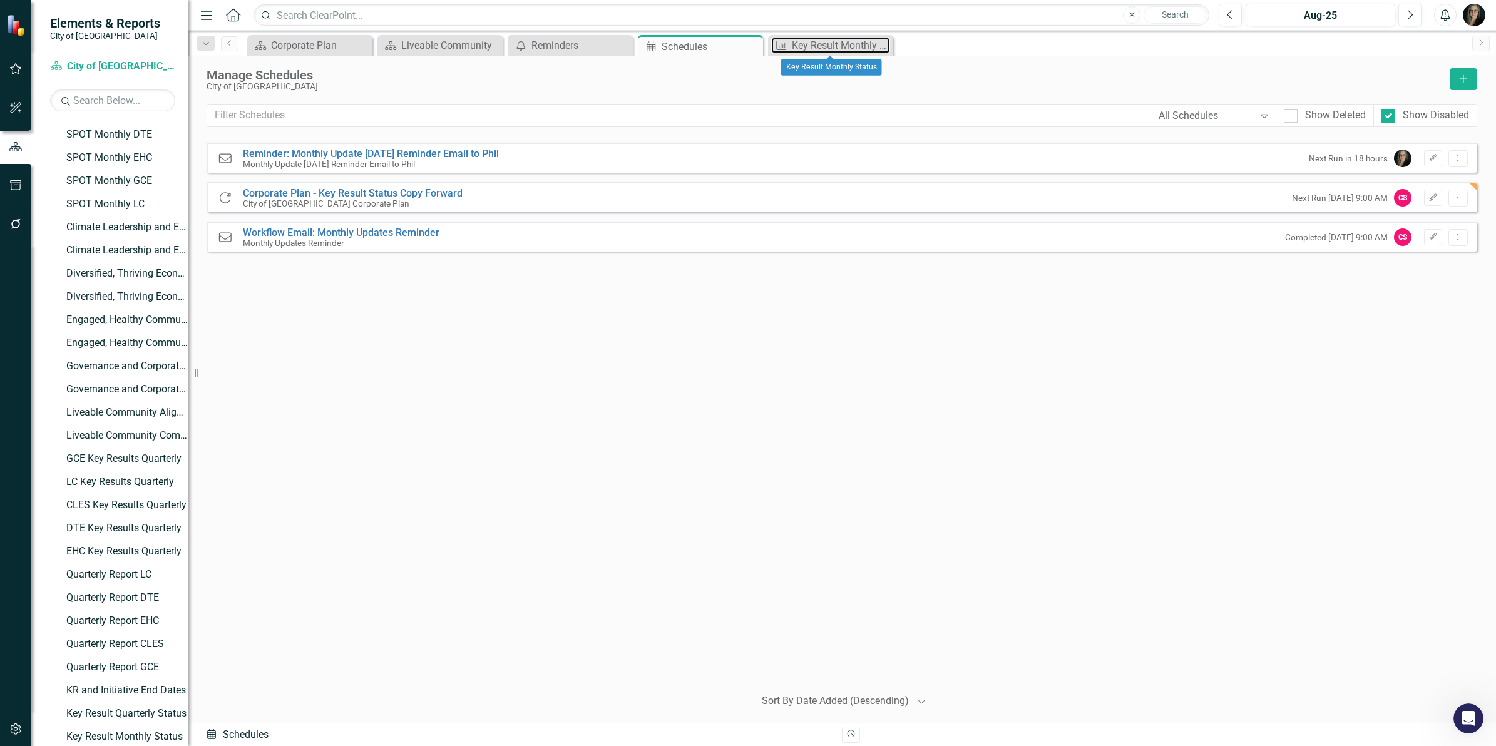
drag, startPoint x: 844, startPoint y: 44, endPoint x: 897, endPoint y: 48, distance: 53.3
click at [845, 44] on div "Key Result Monthly Status" at bounding box center [841, 46] width 98 height 16
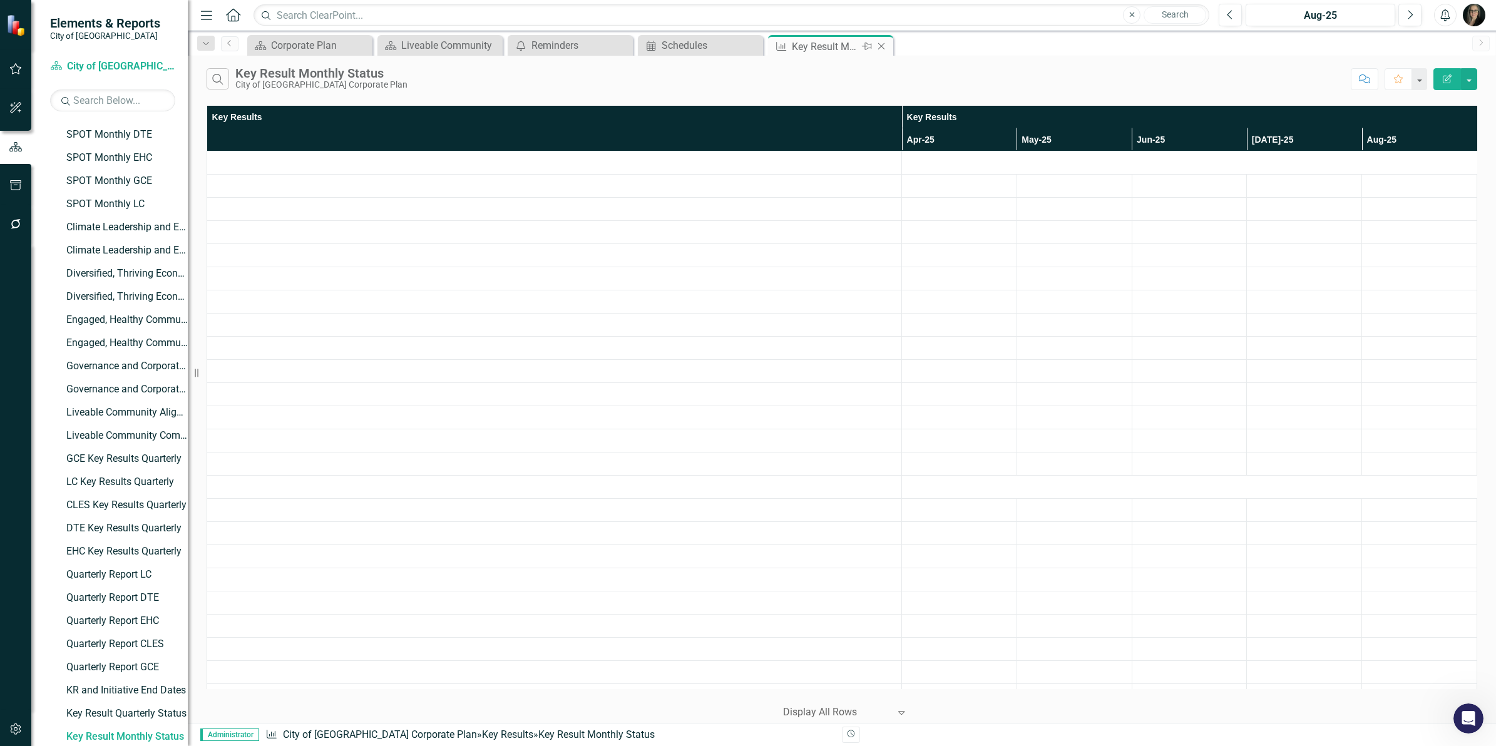
click at [878, 44] on icon at bounding box center [881, 46] width 7 height 7
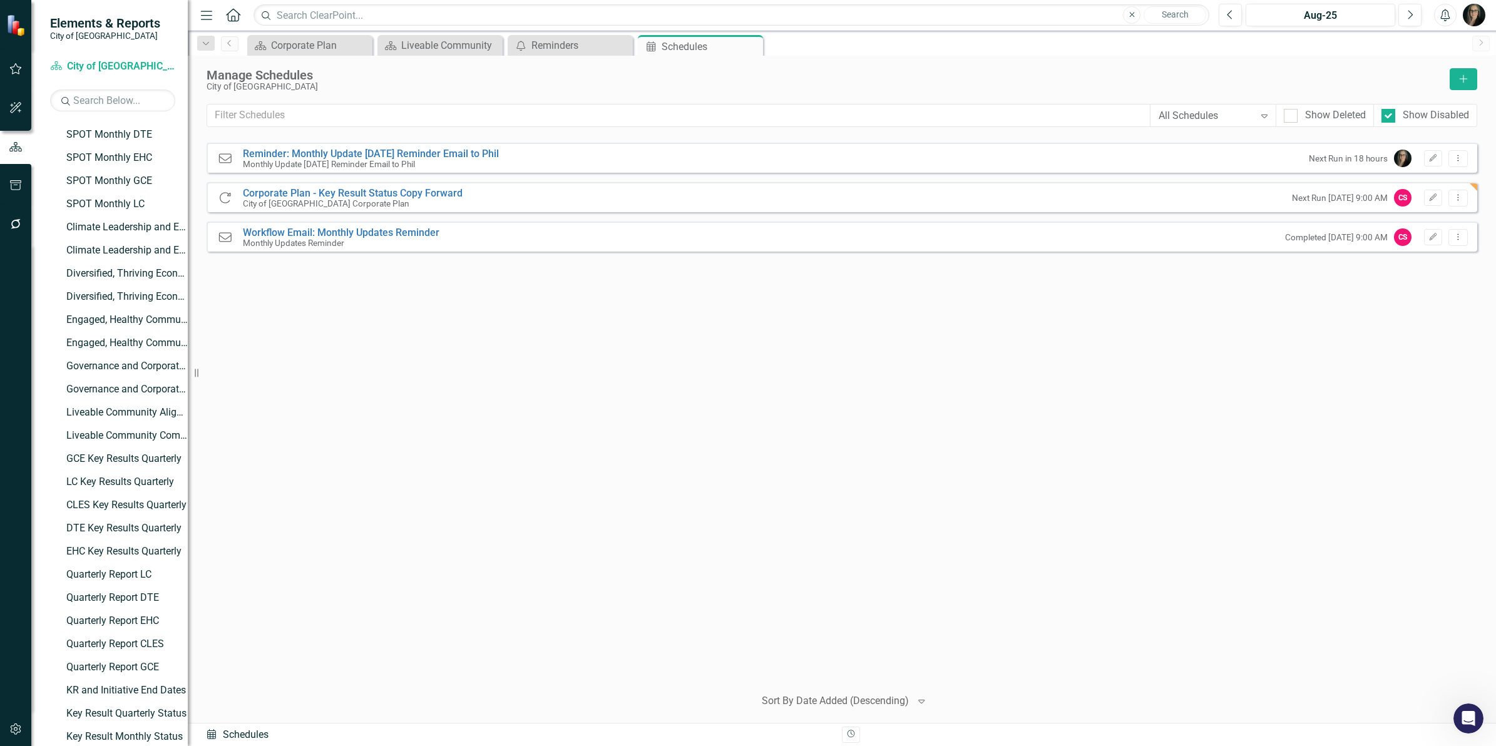
drag, startPoint x: 754, startPoint y: 44, endPoint x: 698, endPoint y: 42, distance: 55.7
click at [0, 0] on icon "Close" at bounding box center [0, 0] width 0 height 0
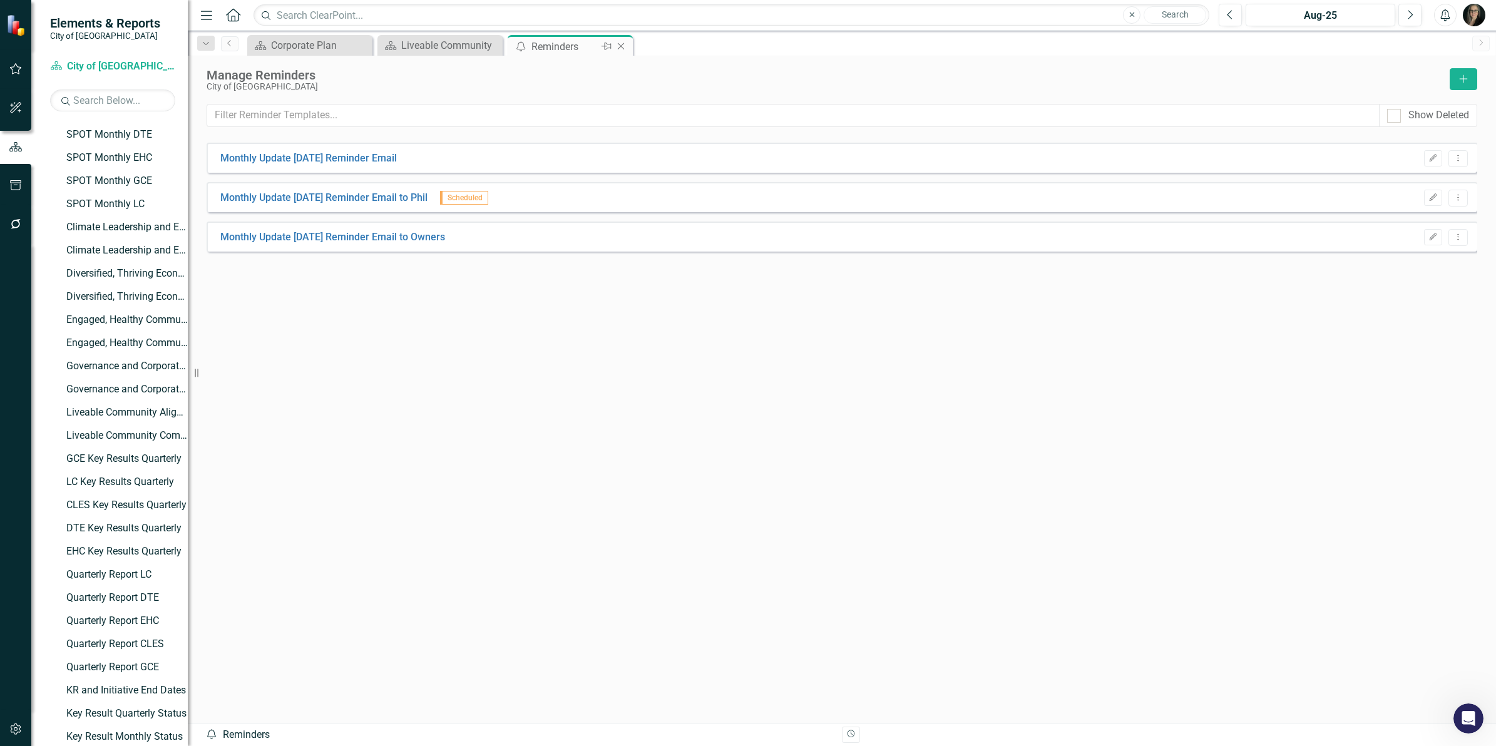
click at [620, 46] on icon at bounding box center [621, 46] width 7 height 7
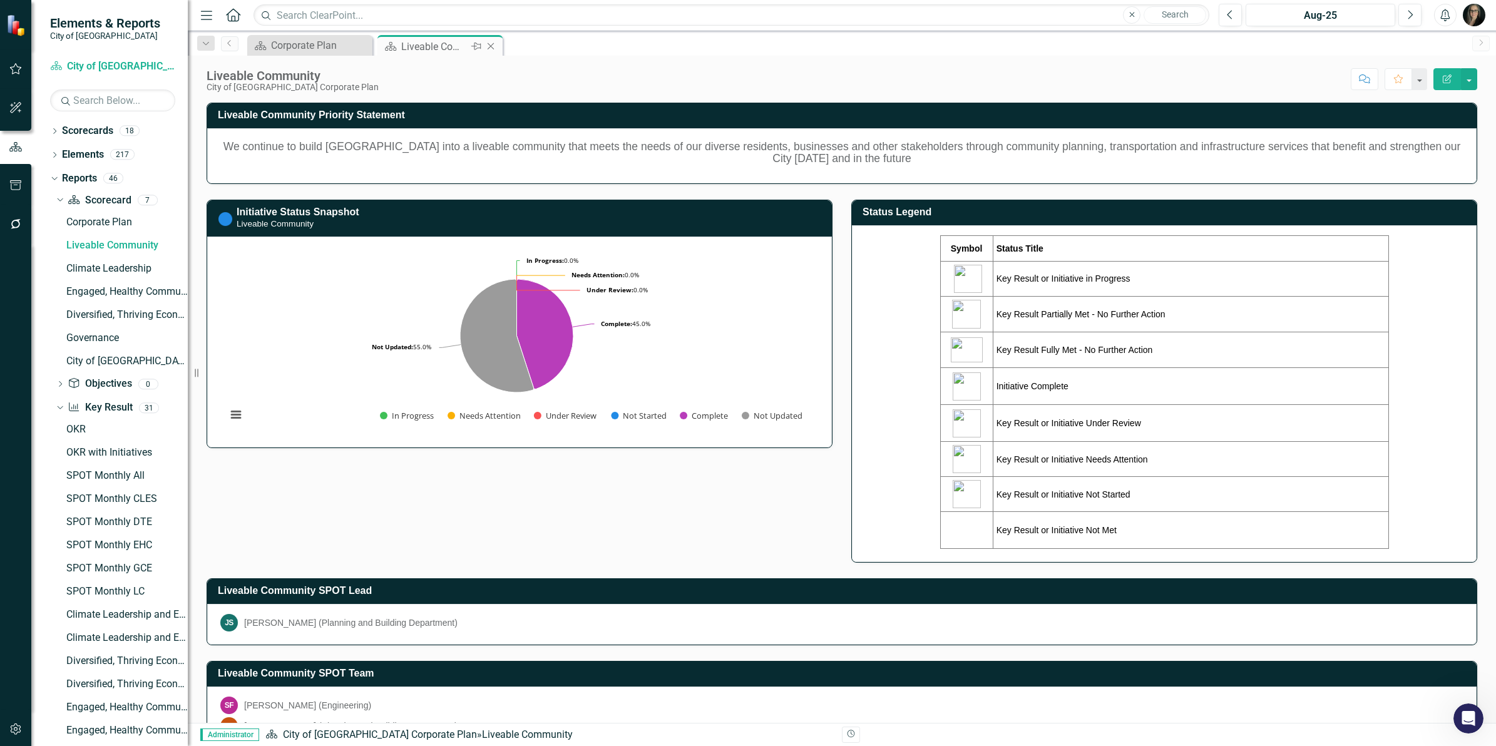
click at [489, 44] on icon "Close" at bounding box center [490, 46] width 13 height 10
